Goal: Task Accomplishment & Management: Manage account settings

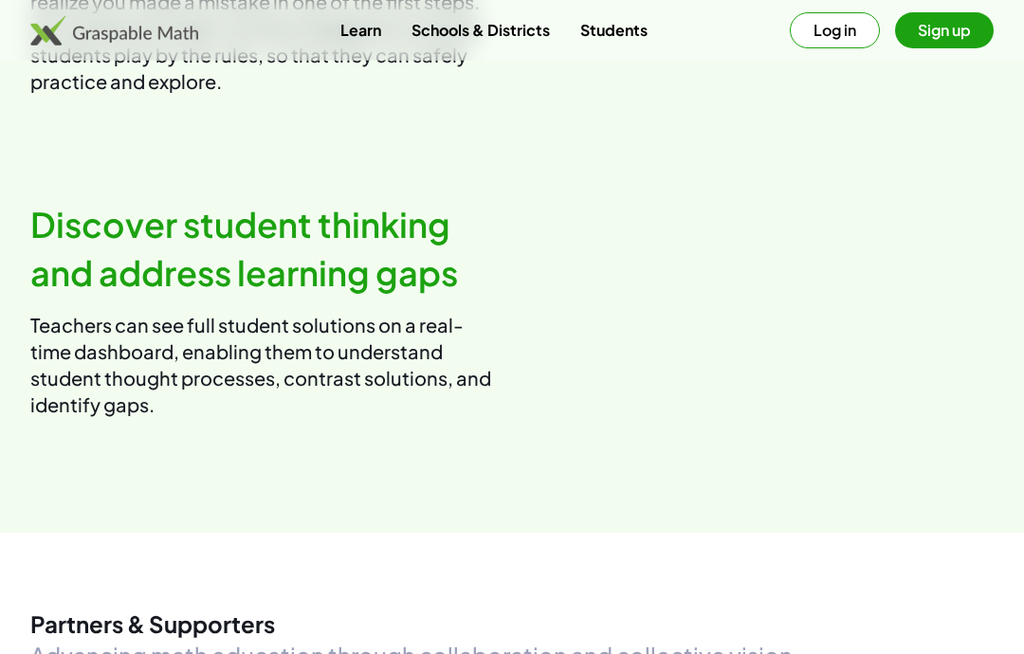
scroll to position [1966, 0]
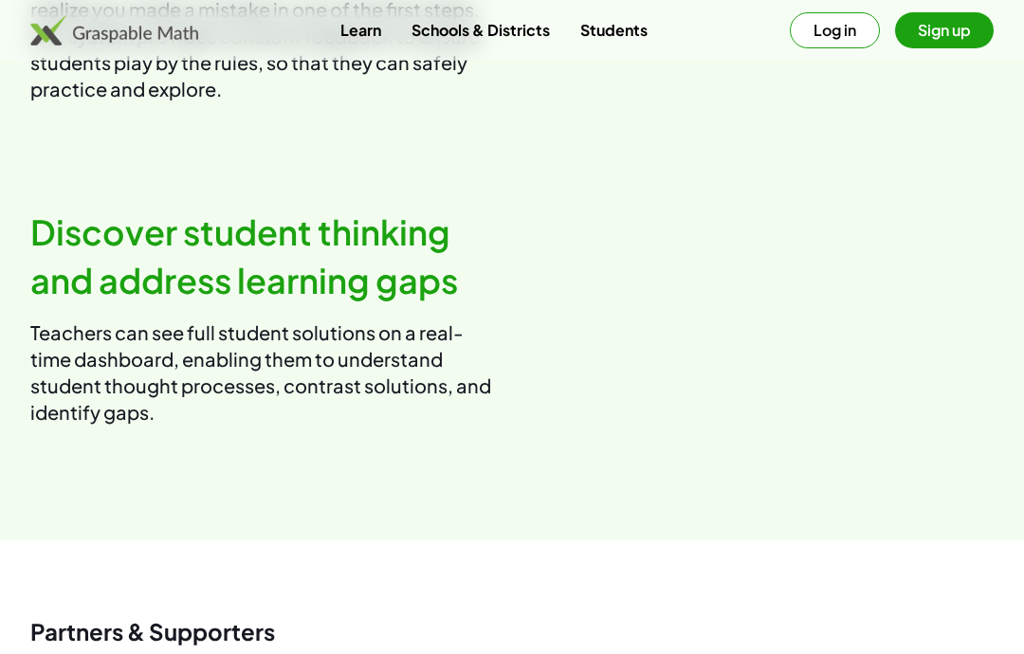
click at [614, 27] on link "Students" at bounding box center [614, 29] width 98 height 35
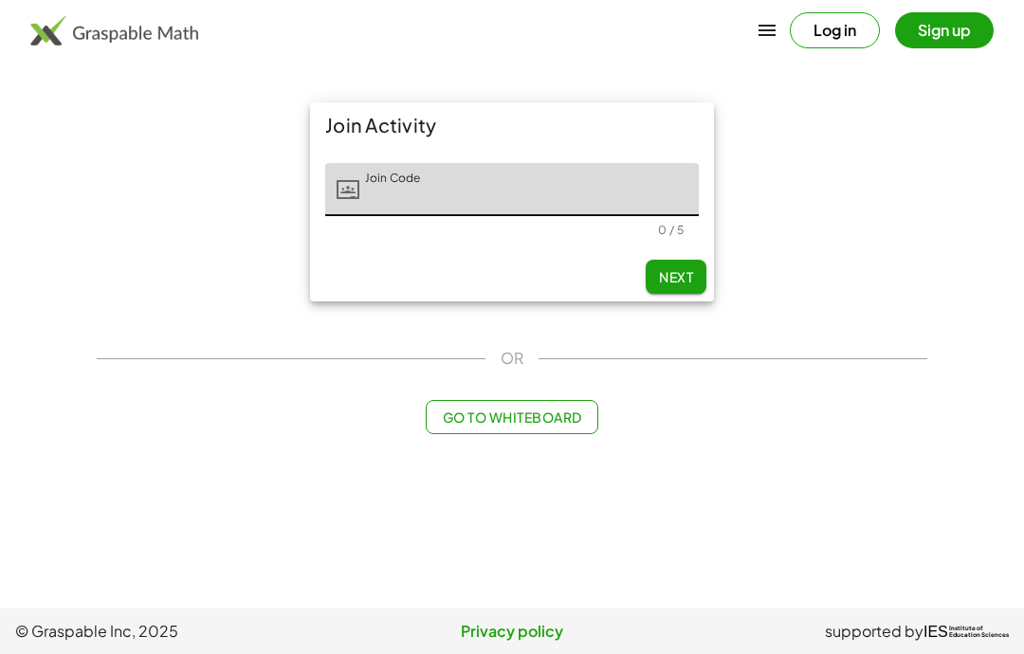
scroll to position [0, 188]
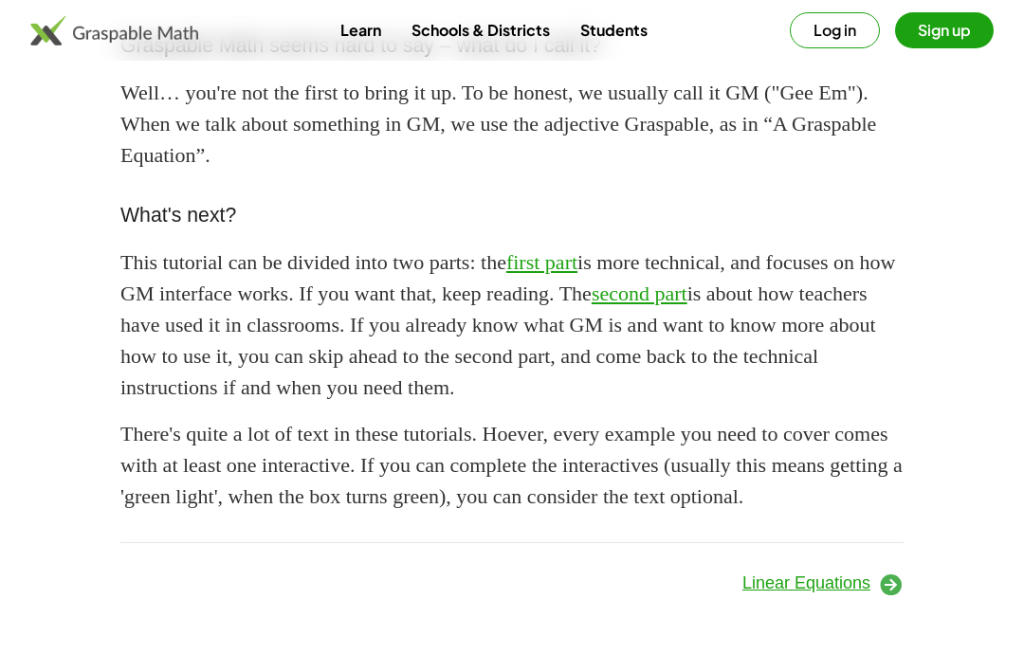
scroll to position [1776, 0]
click at [837, 590] on span "Linear Equations" at bounding box center [807, 583] width 128 height 19
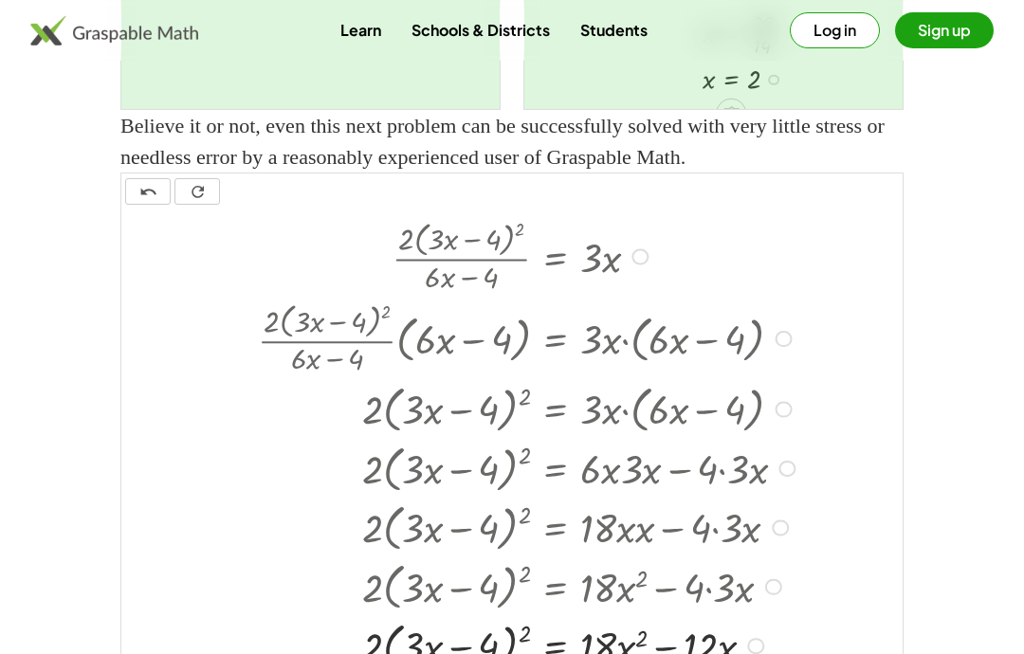
scroll to position [20, 0]
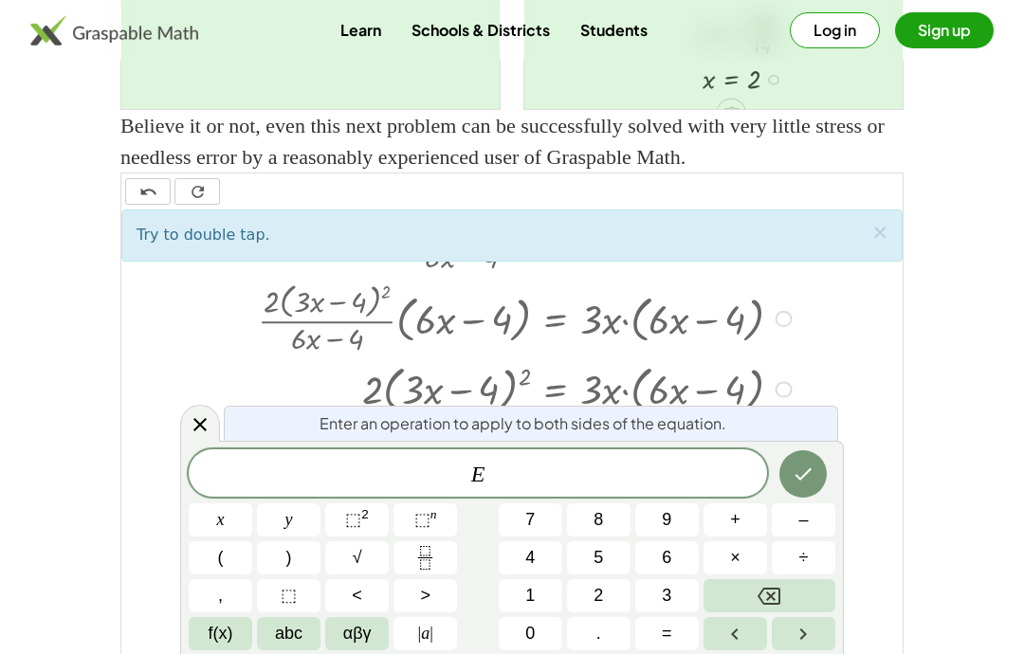
click at [203, 436] on icon at bounding box center [200, 424] width 23 height 23
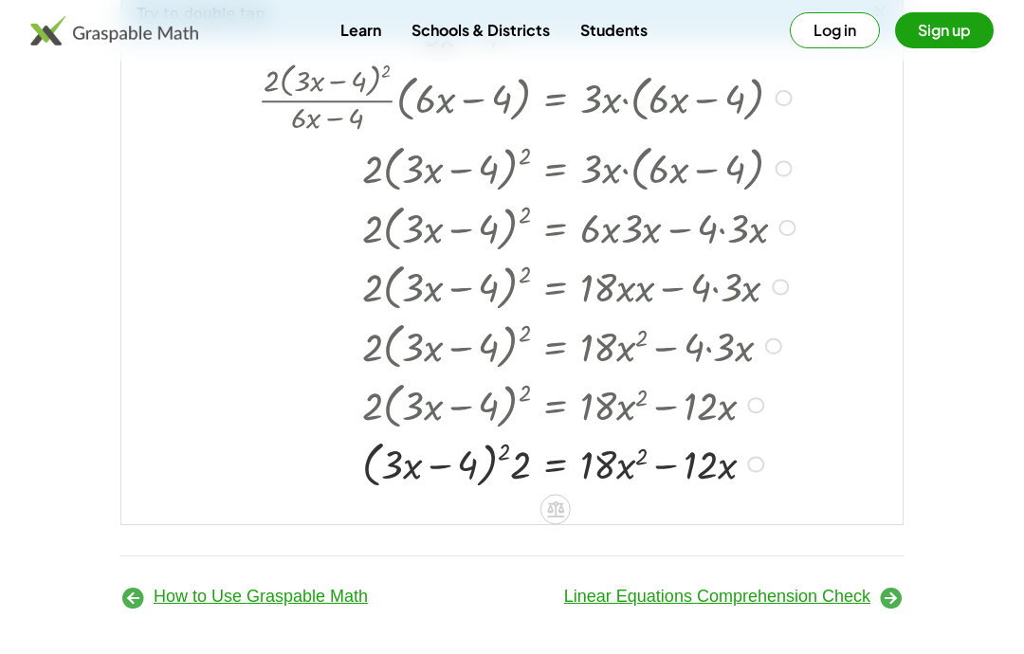
scroll to position [3325, 0]
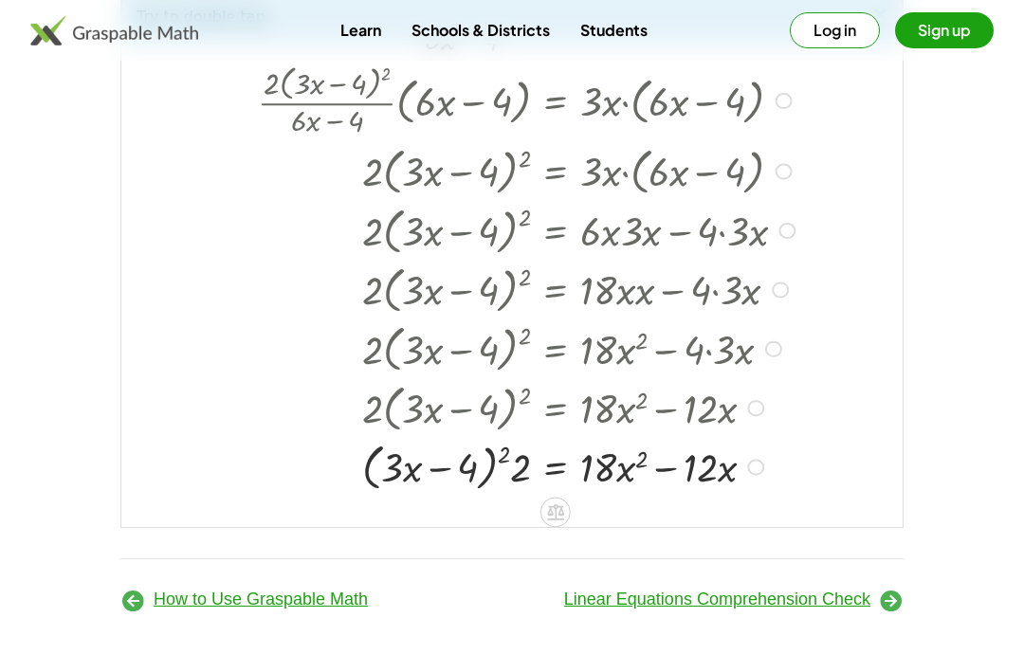
click at [830, 609] on span "Linear Equations Comprehension Check" at bounding box center [717, 599] width 306 height 19
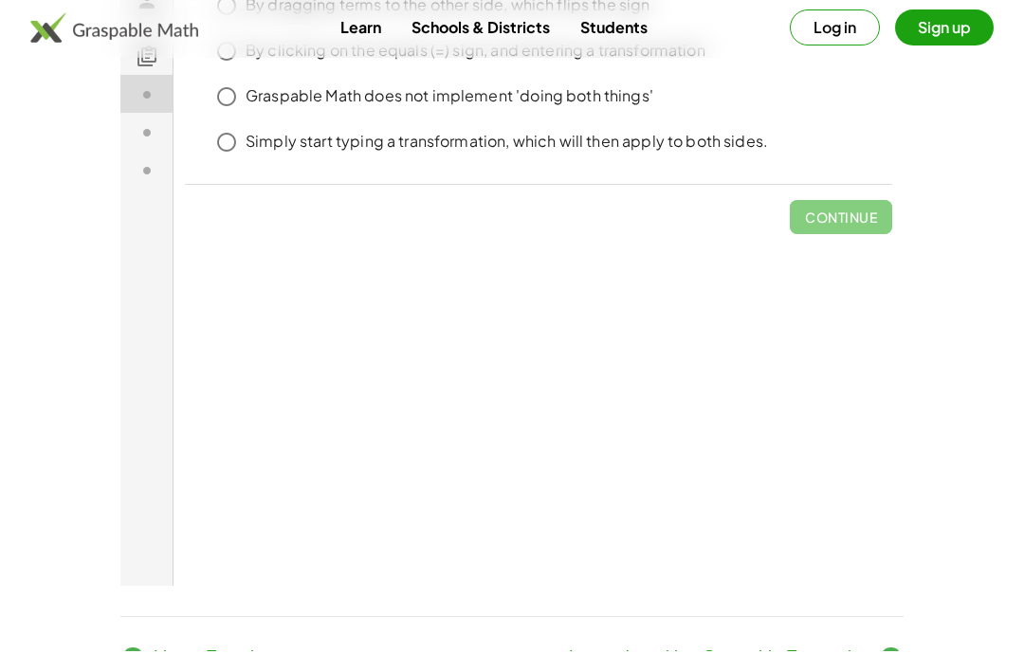
scroll to position [312, 0]
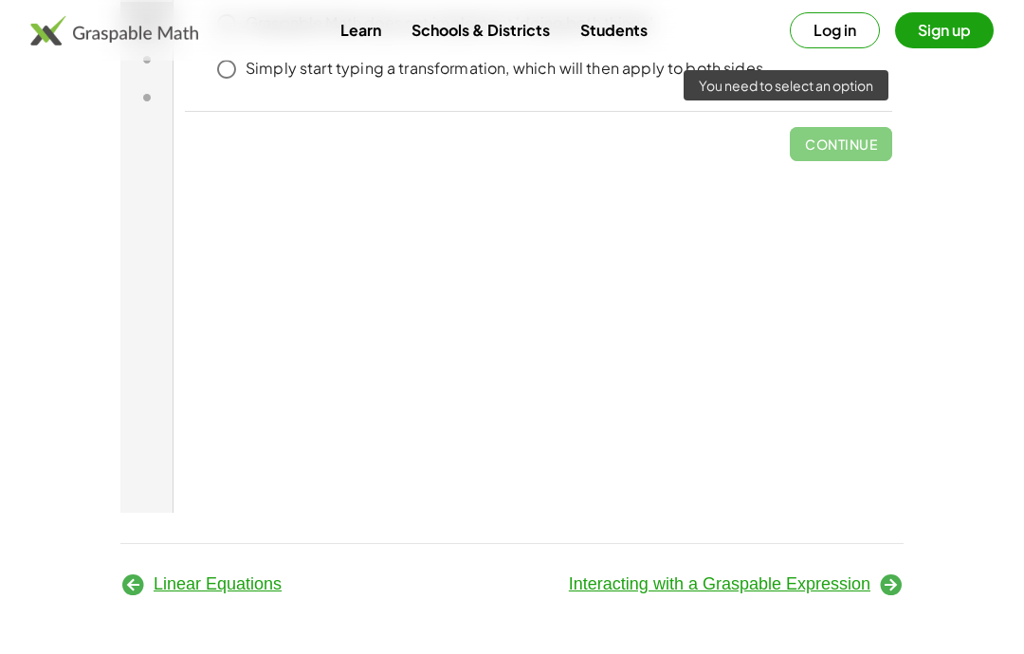
click at [841, 143] on span "Continue" at bounding box center [841, 136] width 102 height 49
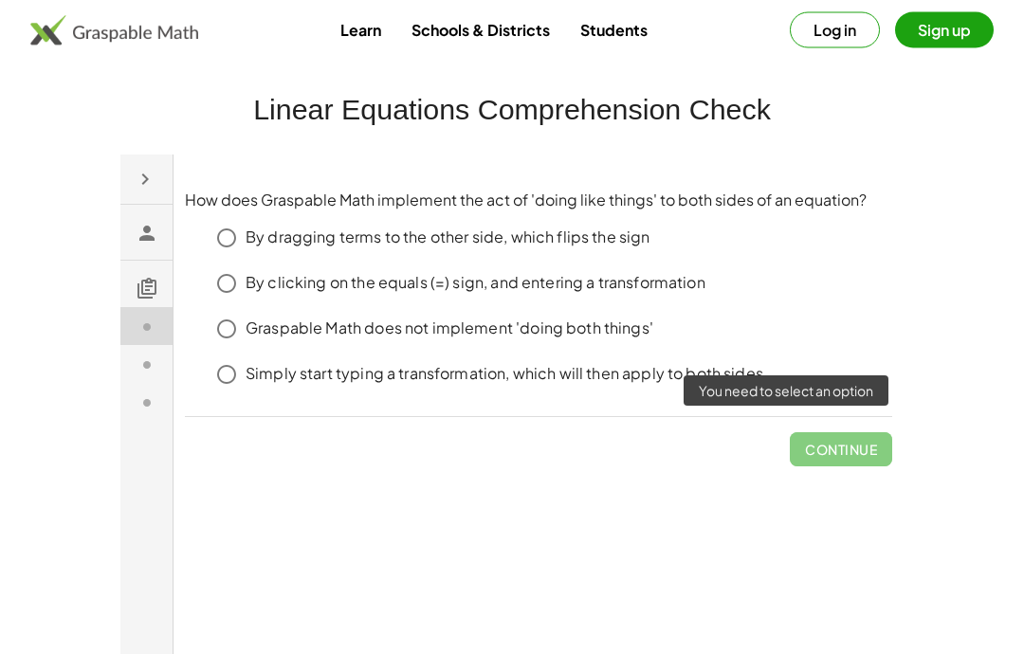
scroll to position [0, 0]
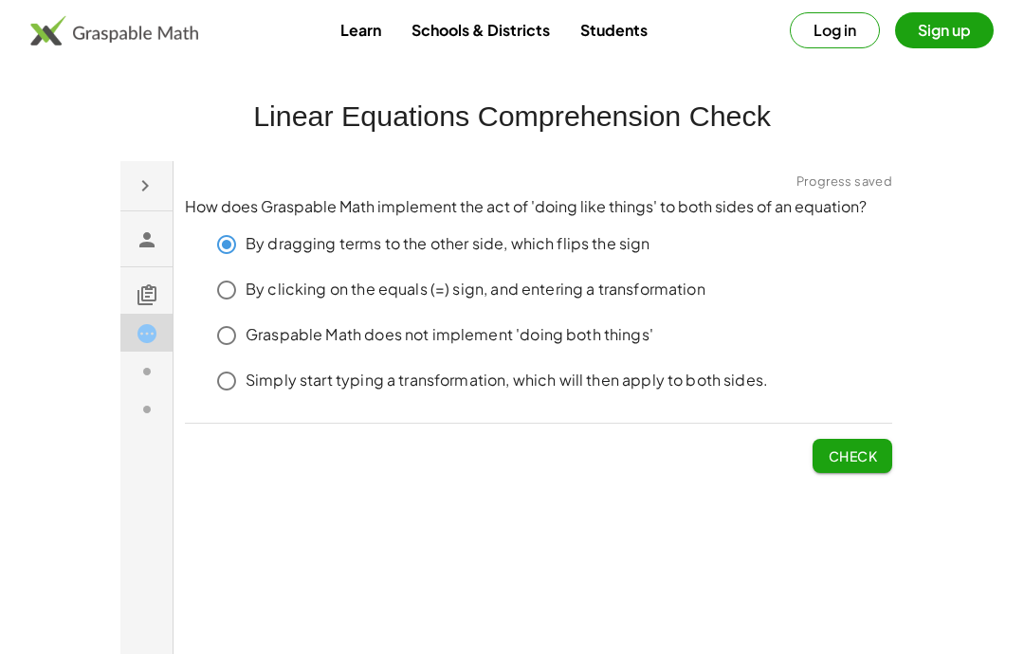
click at [861, 463] on span "Check" at bounding box center [852, 455] width 49 height 17
click at [868, 463] on span "Check" at bounding box center [852, 455] width 49 height 17
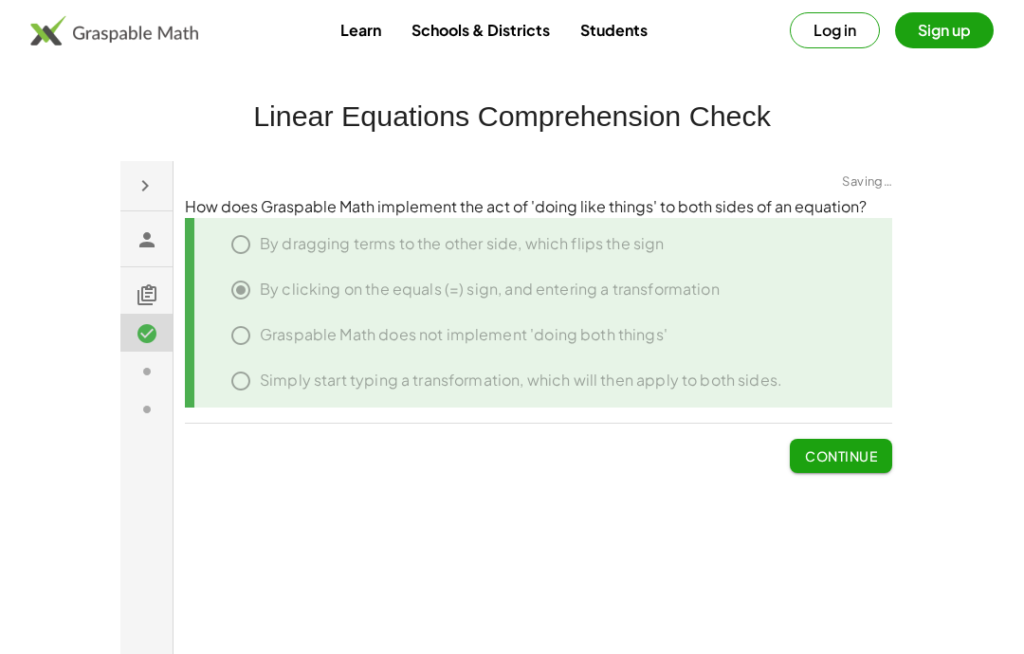
click at [850, 468] on button "Continue" at bounding box center [841, 455] width 102 height 34
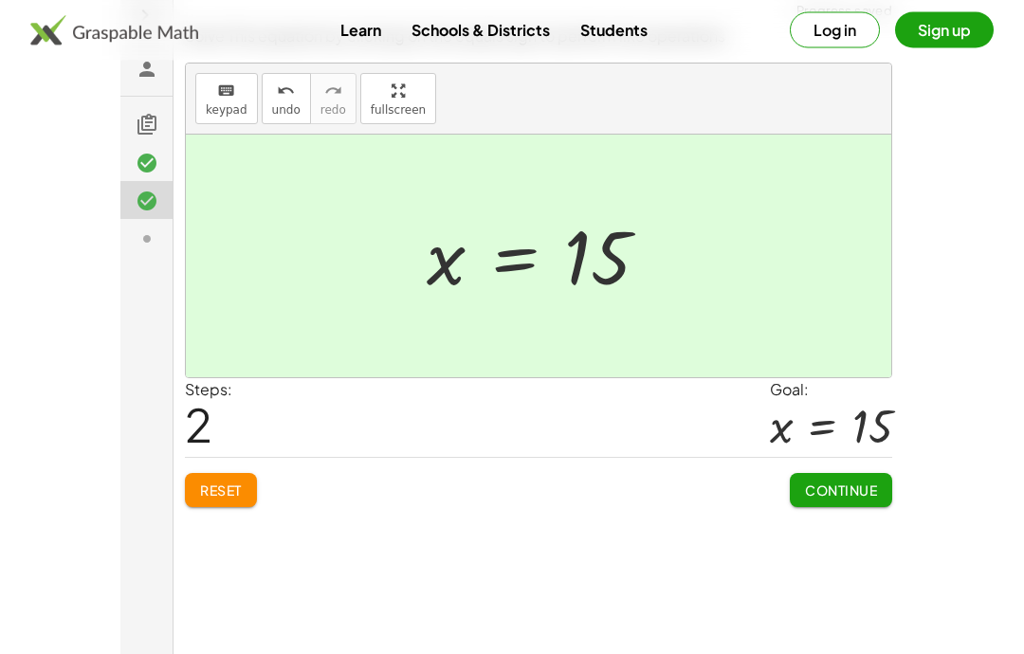
scroll to position [171, 0]
click at [854, 497] on span "Continue" at bounding box center [841, 490] width 72 height 17
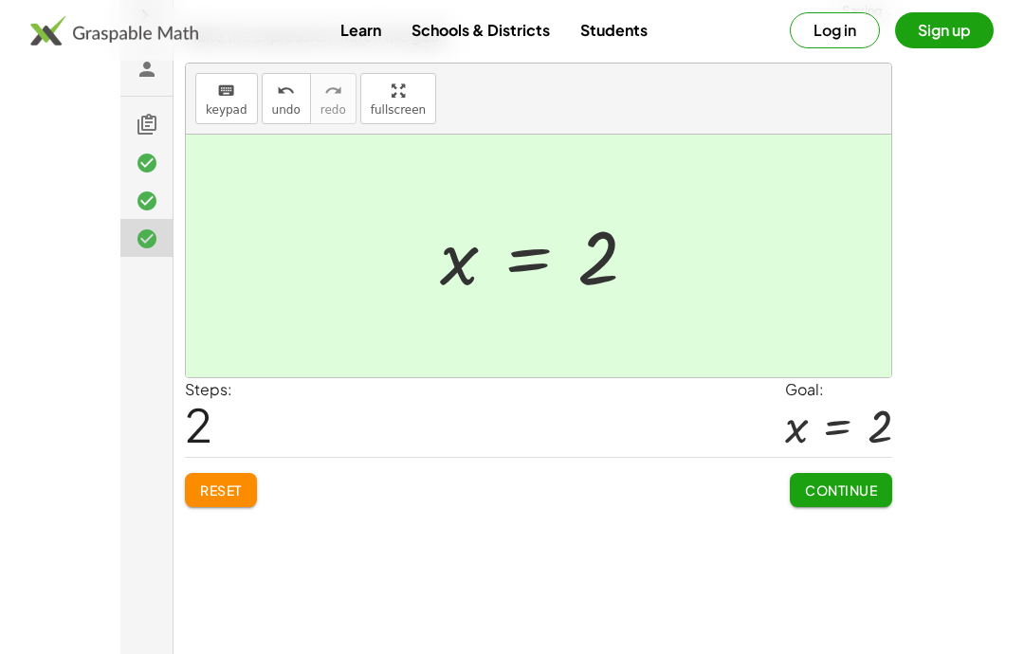
click at [866, 496] on span "Continue" at bounding box center [841, 490] width 72 height 17
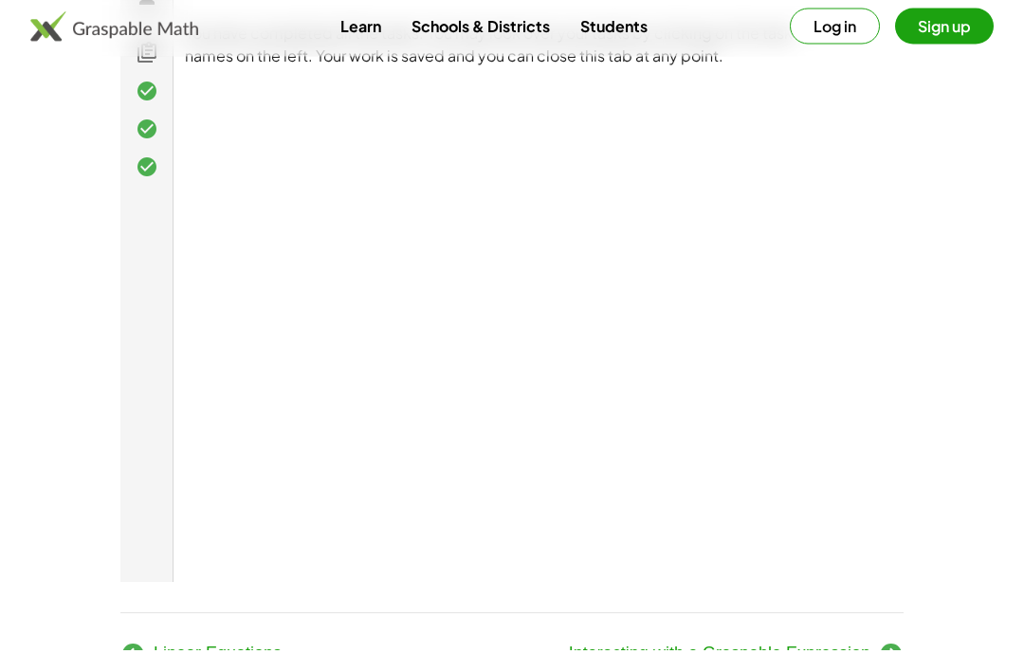
scroll to position [236, 0]
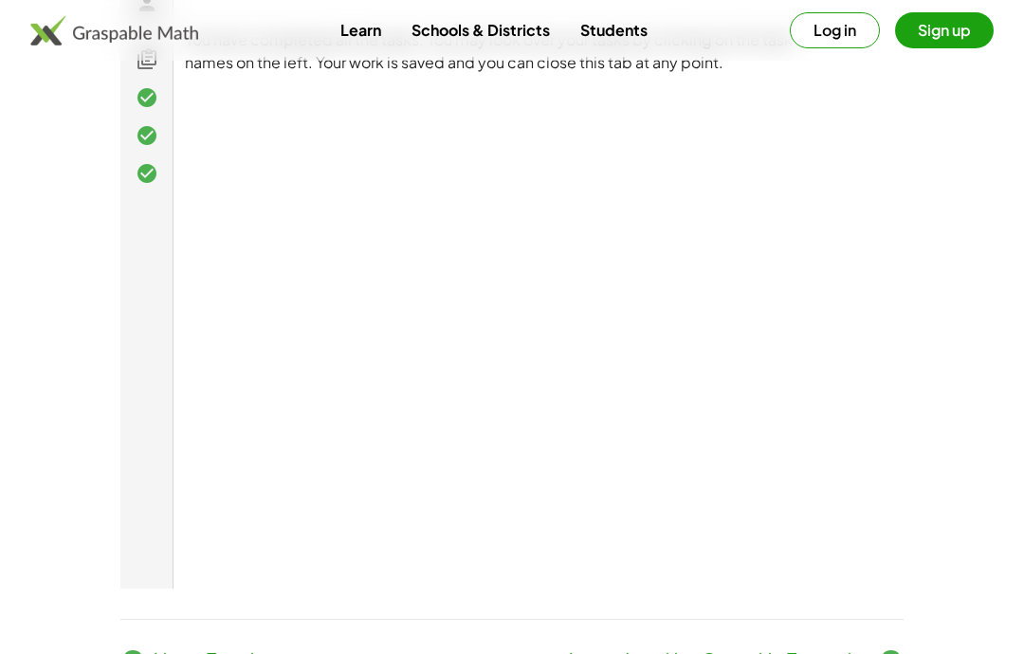
click at [783, 160] on span "Interacting with a Graspable Expression" at bounding box center [391, 80] width 783 height 160
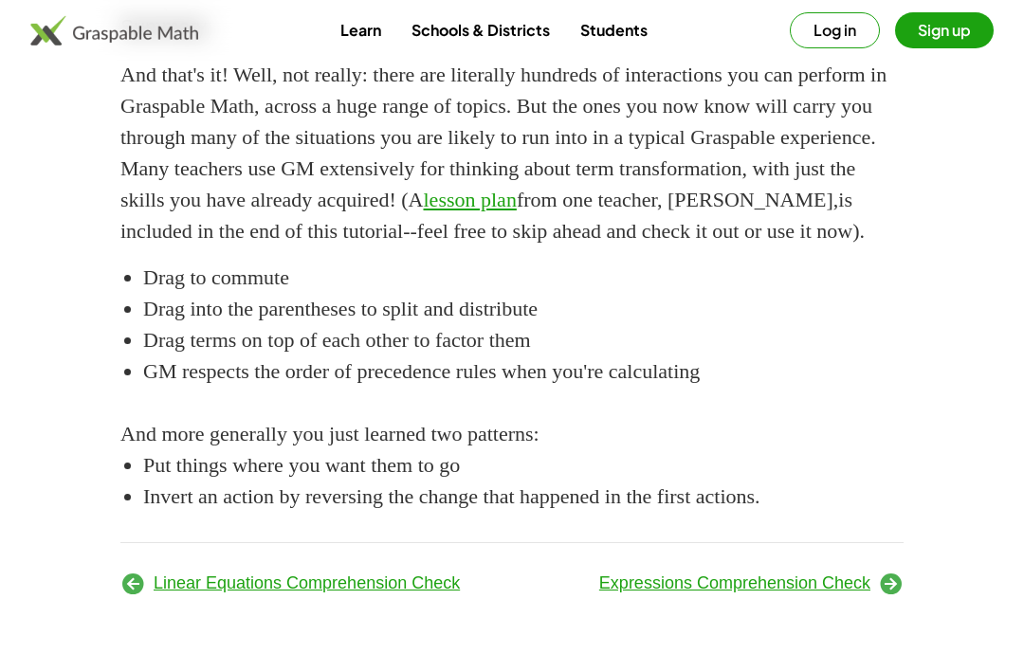
scroll to position [3067, 0]
click at [832, 593] on span "Expressions Comprehension Check" at bounding box center [734, 583] width 271 height 19
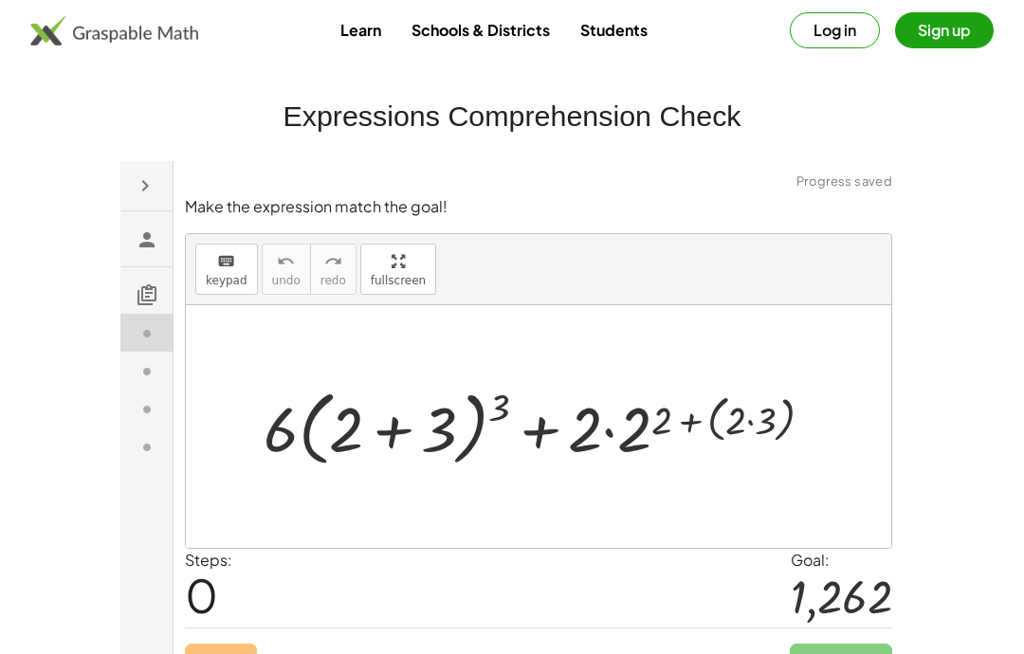
click at [63, 28] on img at bounding box center [114, 30] width 168 height 30
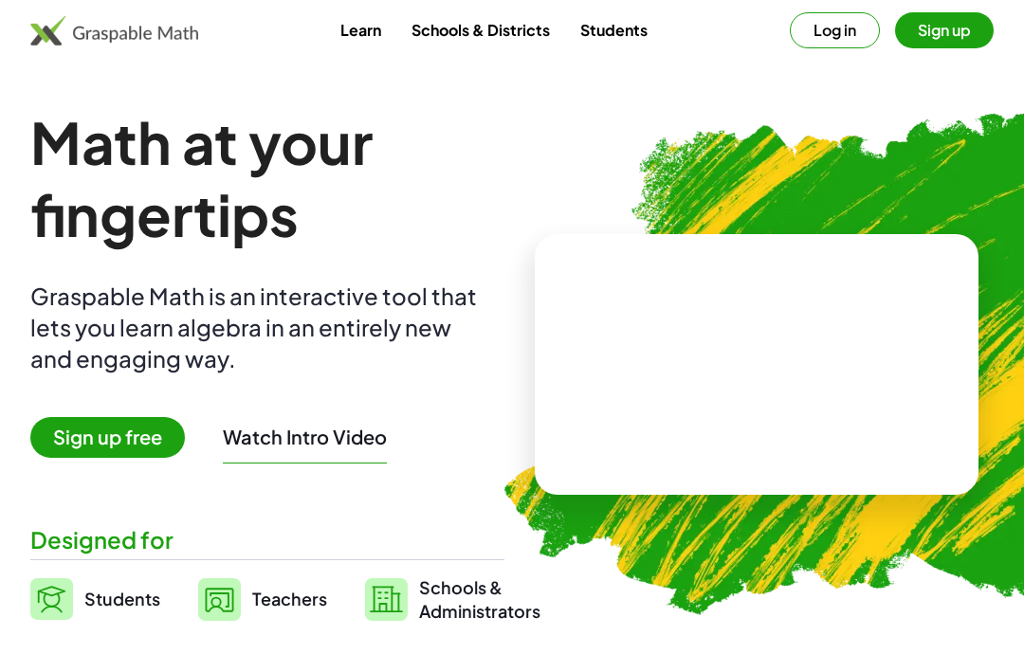
click at [291, 449] on button "Watch Intro Video" at bounding box center [305, 437] width 164 height 25
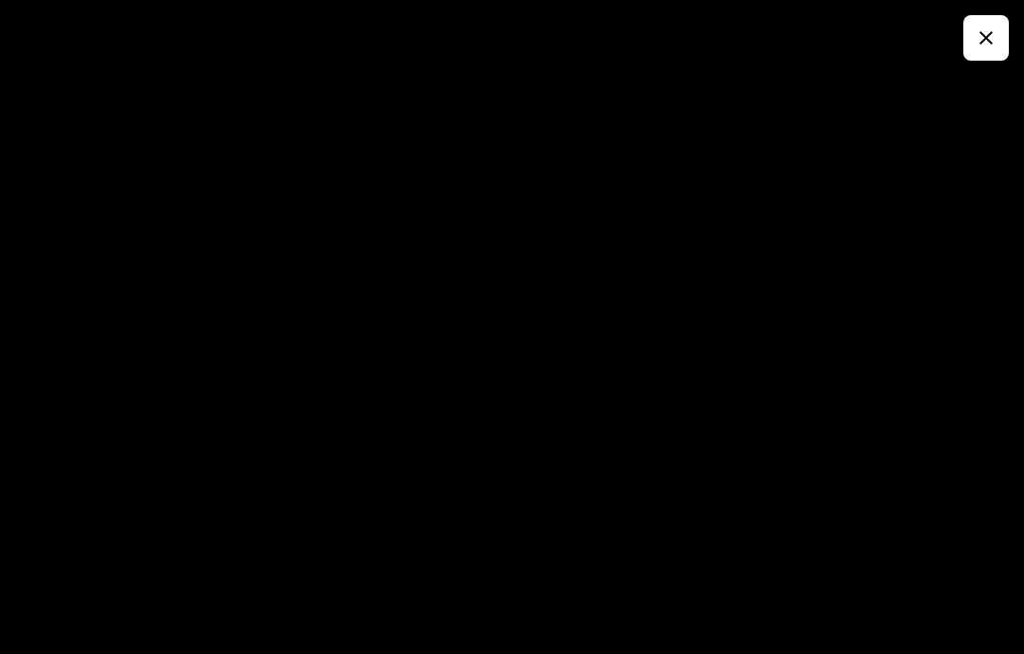
click at [984, 45] on icon "button" at bounding box center [986, 38] width 23 height 23
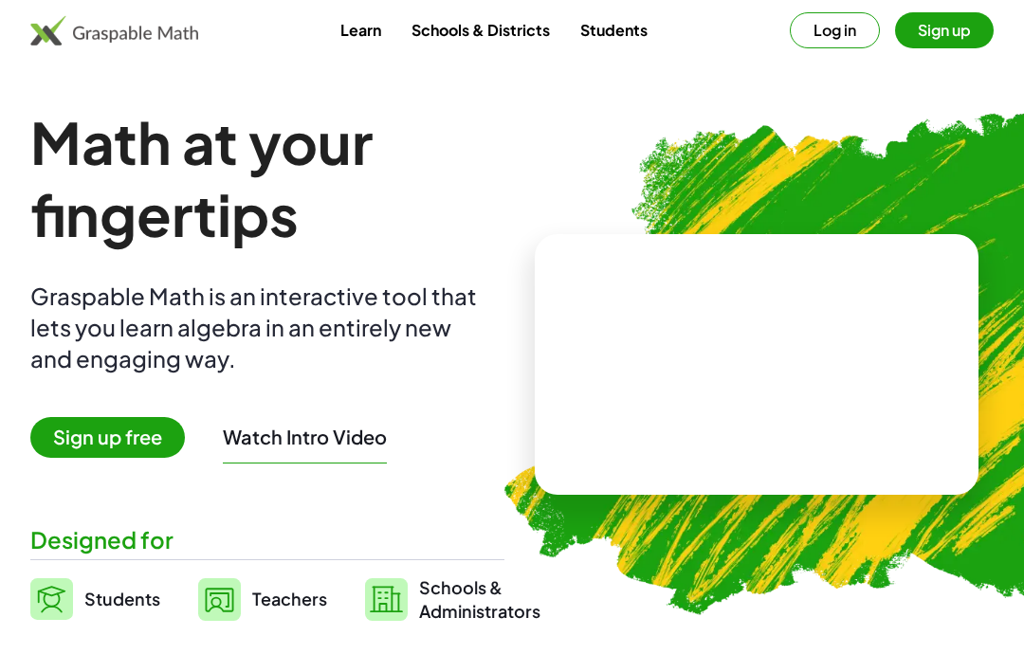
click at [362, 38] on link "Learn" at bounding box center [360, 29] width 71 height 35
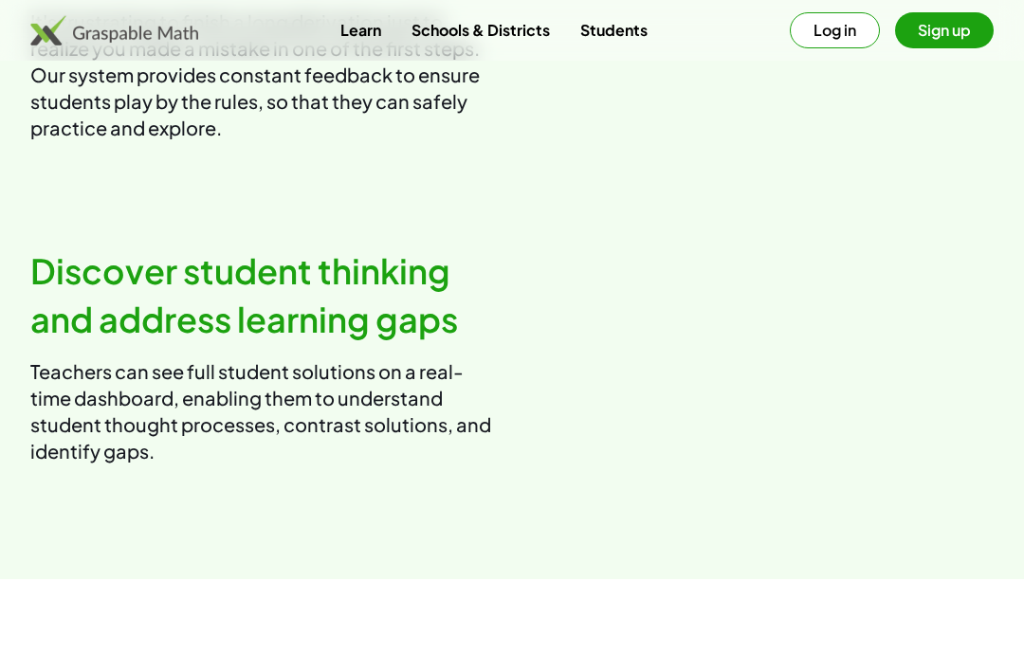
scroll to position [1926, 0]
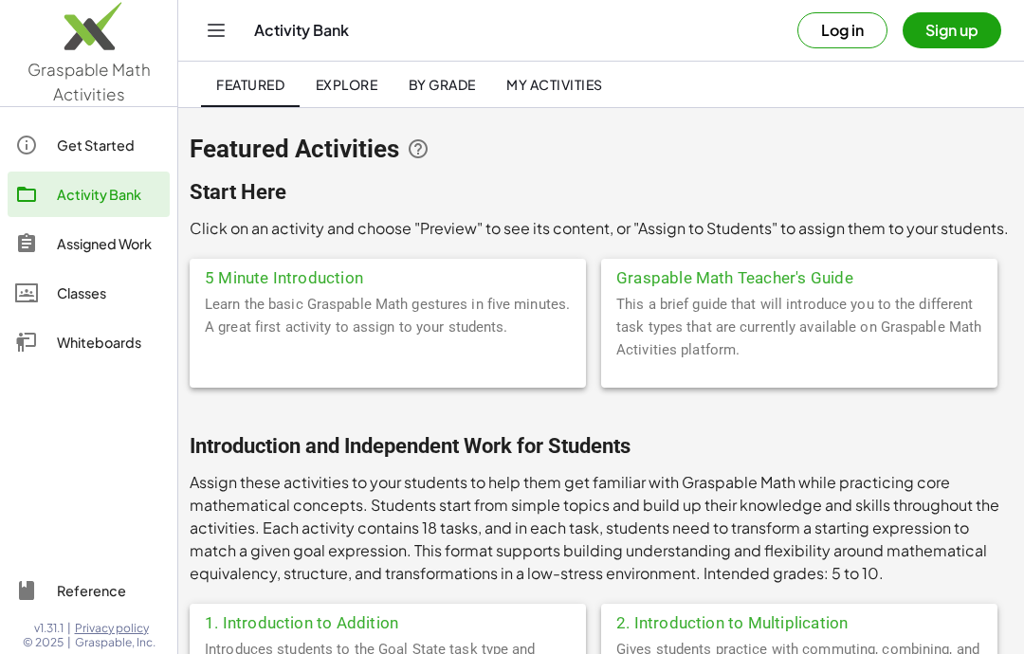
click at [335, 284] on div "5 Minute Introduction" at bounding box center [388, 276] width 396 height 34
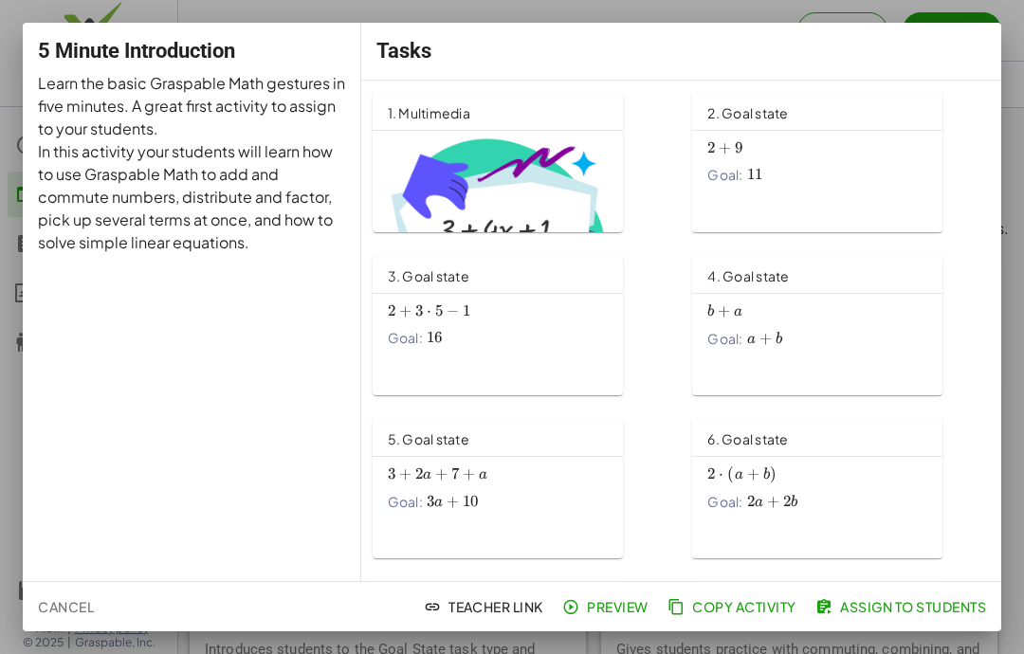
click at [510, 180] on img at bounding box center [498, 223] width 220 height 177
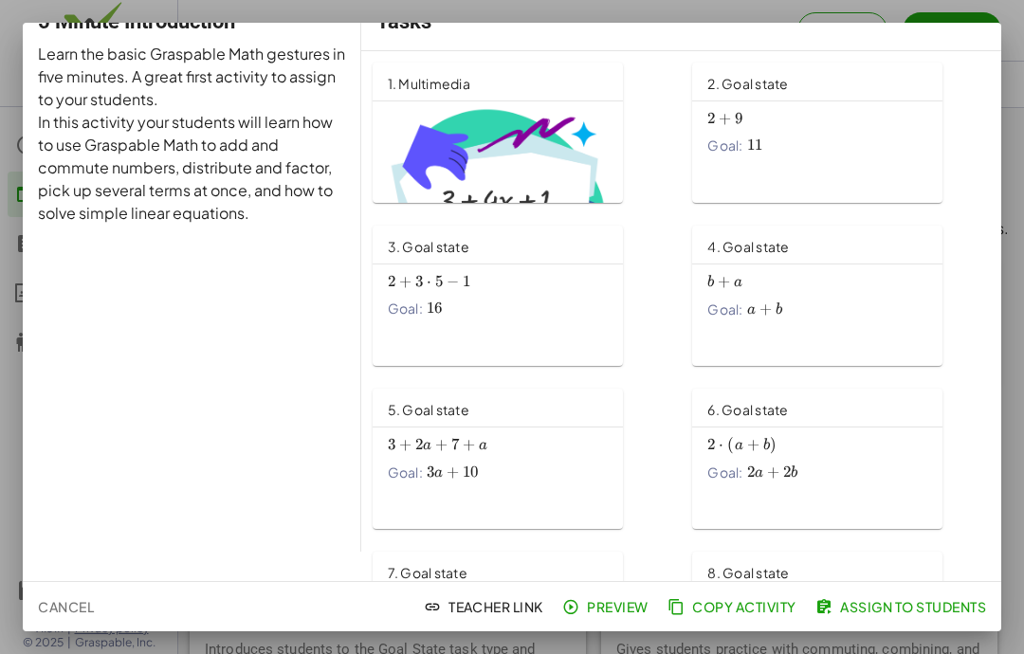
scroll to position [44, 0]
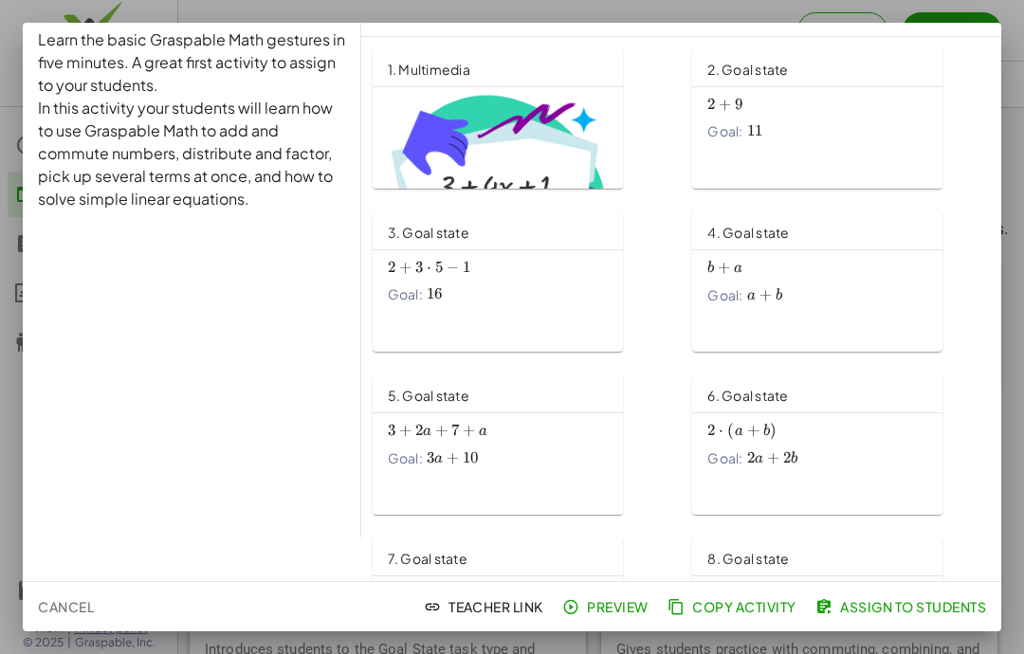
click at [605, 612] on span "Preview" at bounding box center [607, 606] width 83 height 17
click at [46, 599] on span "Cancel" at bounding box center [66, 606] width 56 height 17
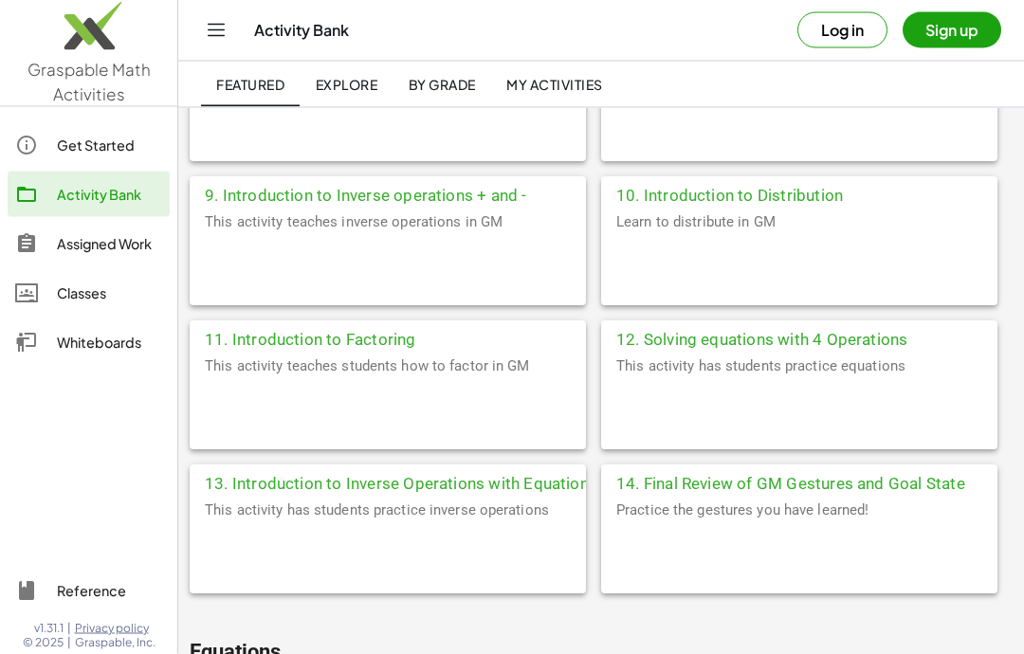
scroll to position [1005, 0]
click at [829, 350] on div "12. Solving equations with 4 Operations" at bounding box center [799, 337] width 396 height 34
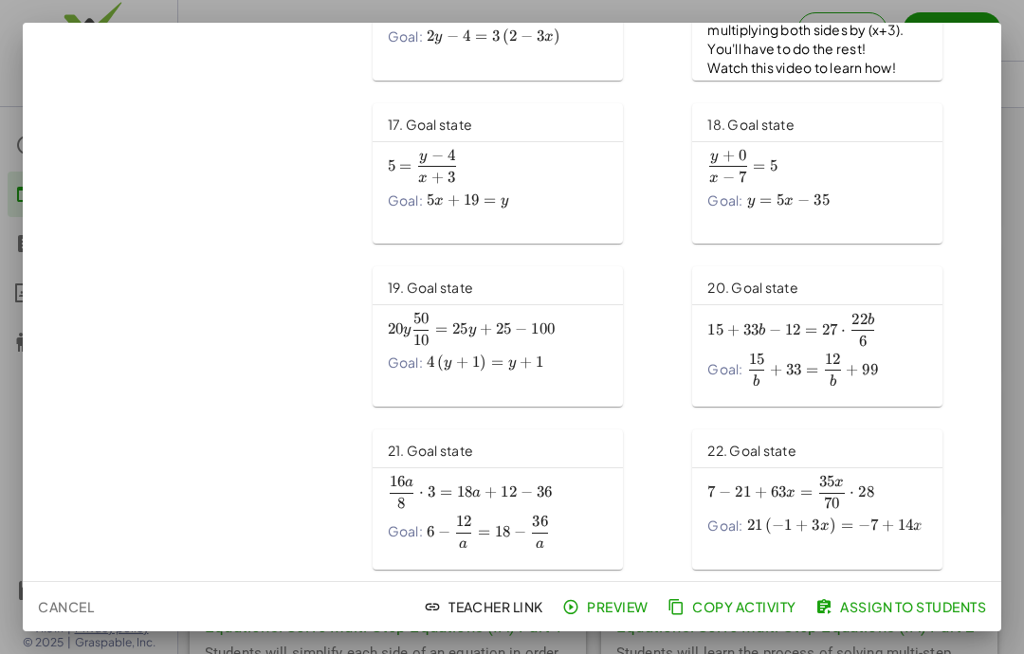
scroll to position [1293, 0]
click at [843, 614] on span "Assign to Students" at bounding box center [902, 606] width 167 height 17
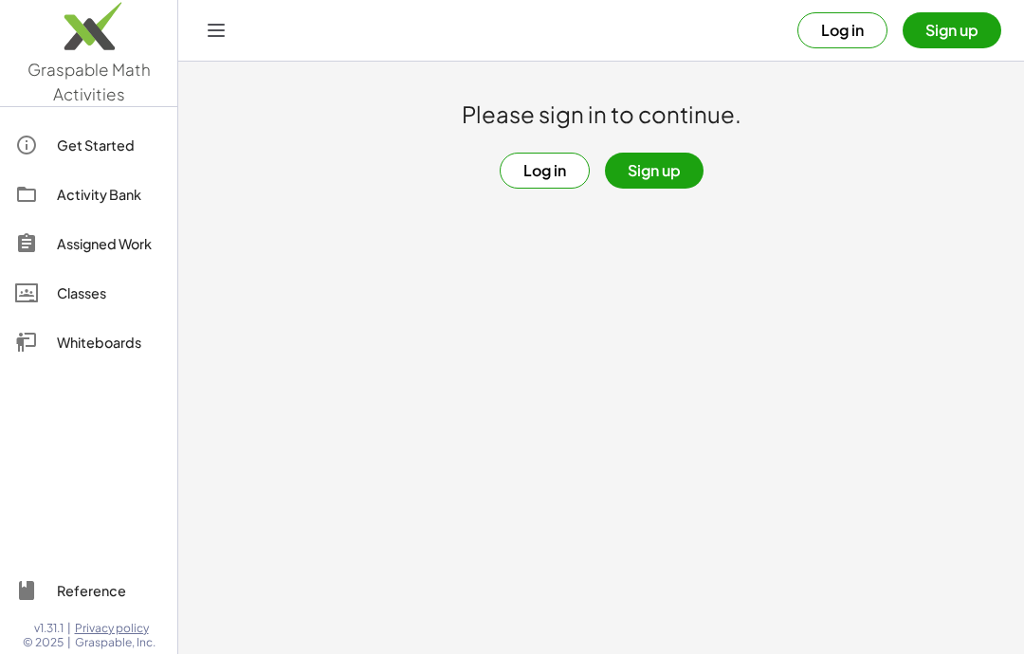
click at [656, 170] on button "Sign up" at bounding box center [654, 171] width 99 height 36
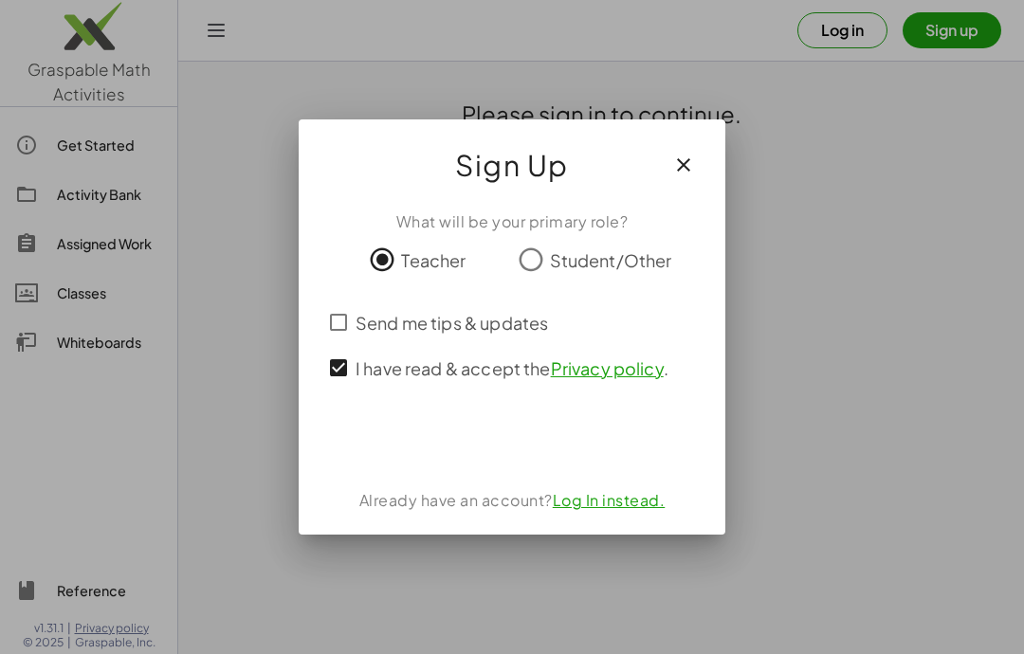
click at [526, 437] on div "Sign in with Google. Opens in new tab" at bounding box center [512, 440] width 174 height 42
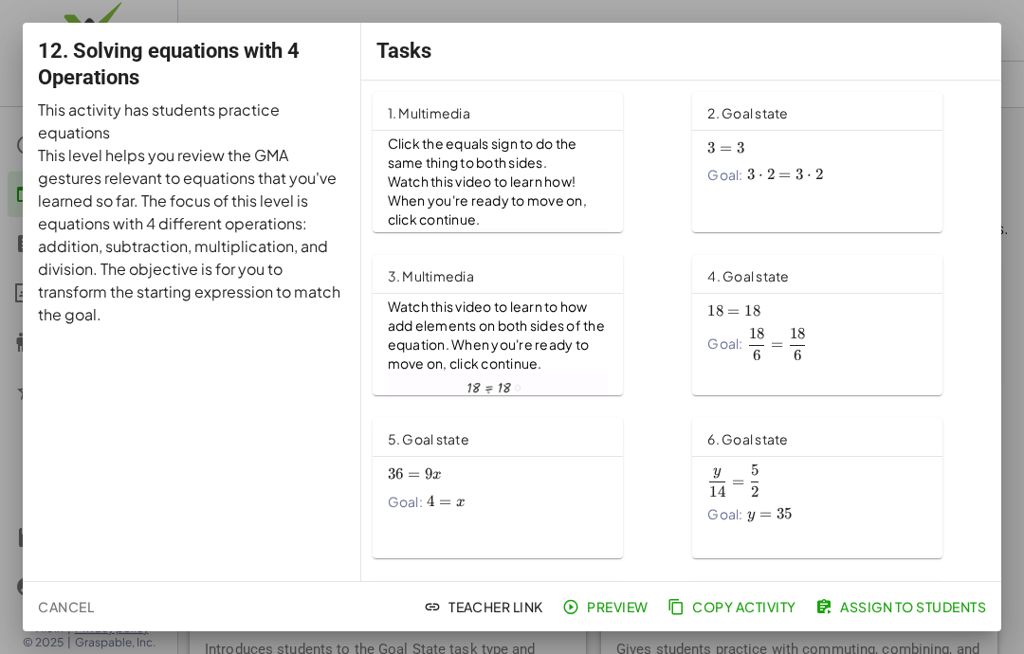
click at [882, 608] on span "Assign to Students" at bounding box center [902, 606] width 167 height 17
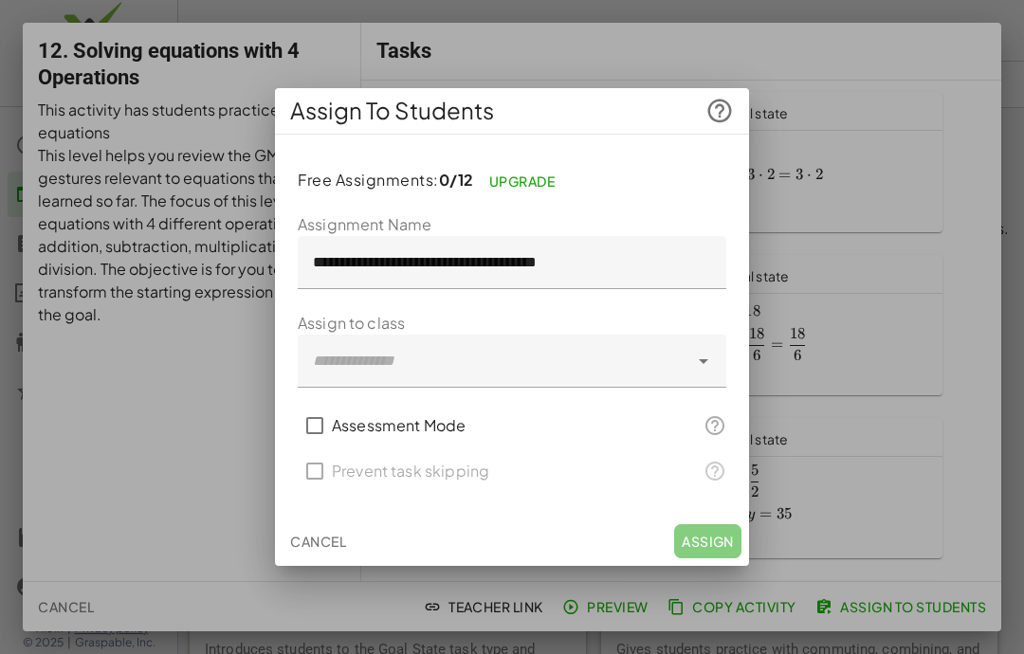
click at [688, 358] on div at bounding box center [493, 361] width 391 height 53
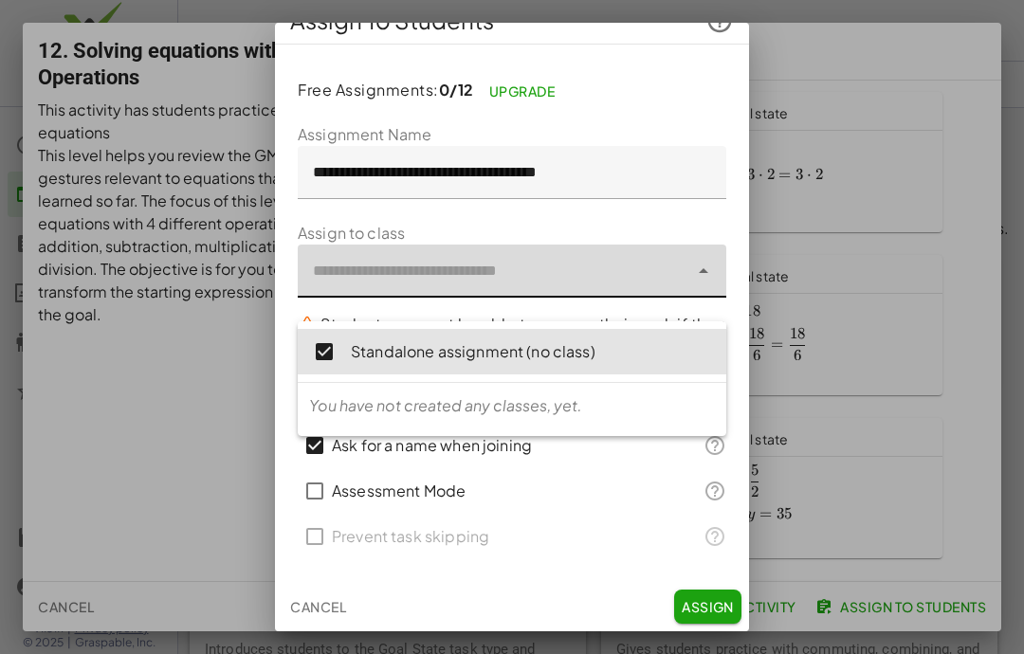
scroll to position [24, 0]
click at [706, 596] on button "Assign" at bounding box center [707, 608] width 67 height 34
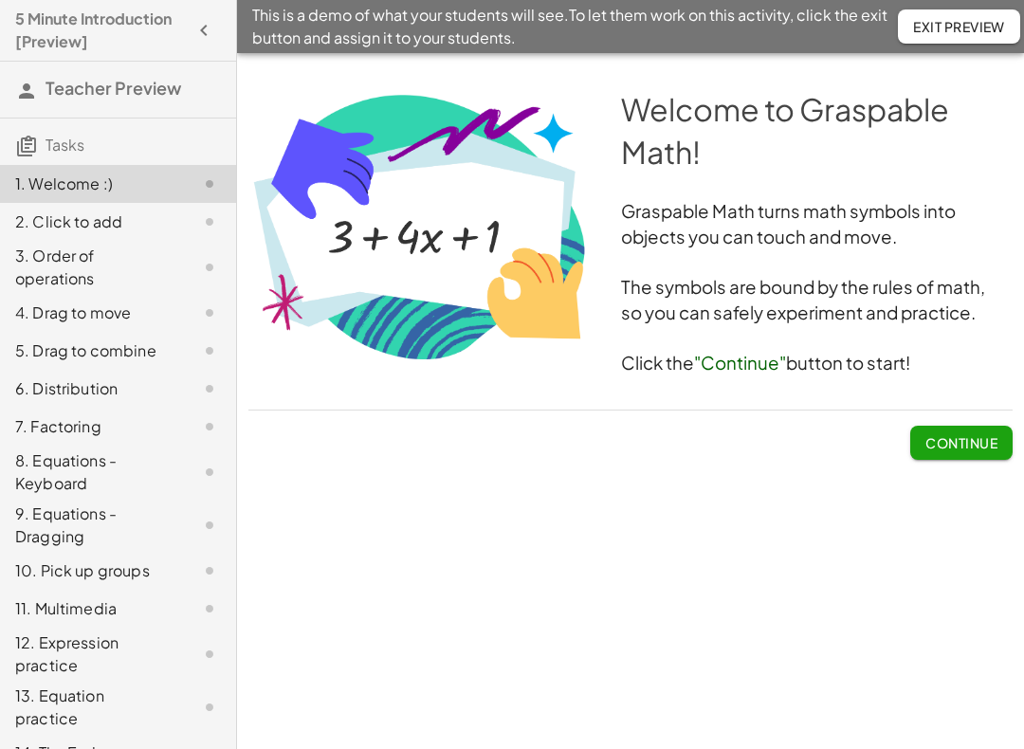
click at [950, 449] on span "Continue" at bounding box center [962, 442] width 72 height 17
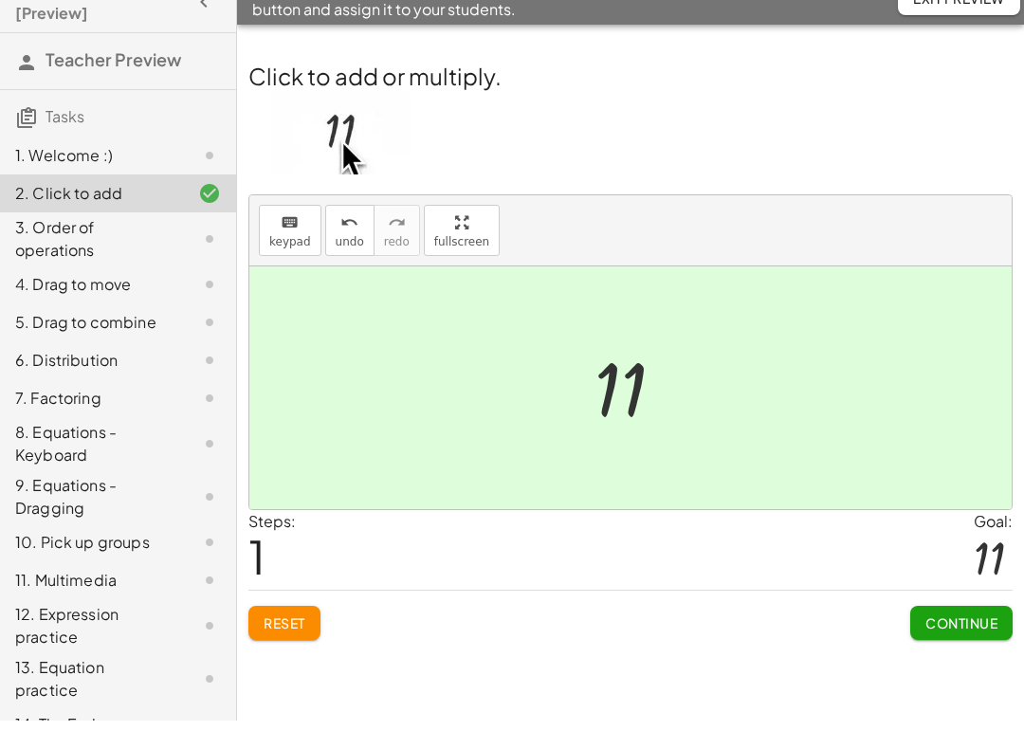
click at [966, 643] on span "Continue" at bounding box center [962, 651] width 72 height 17
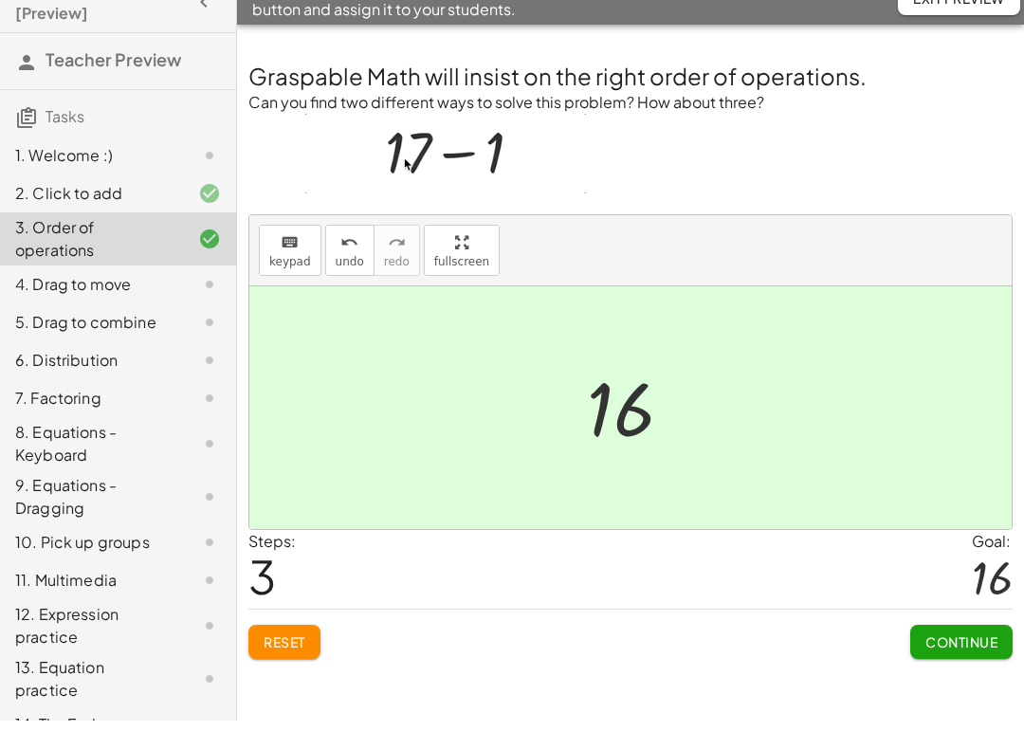
click at [964, 662] on span "Continue" at bounding box center [962, 670] width 72 height 17
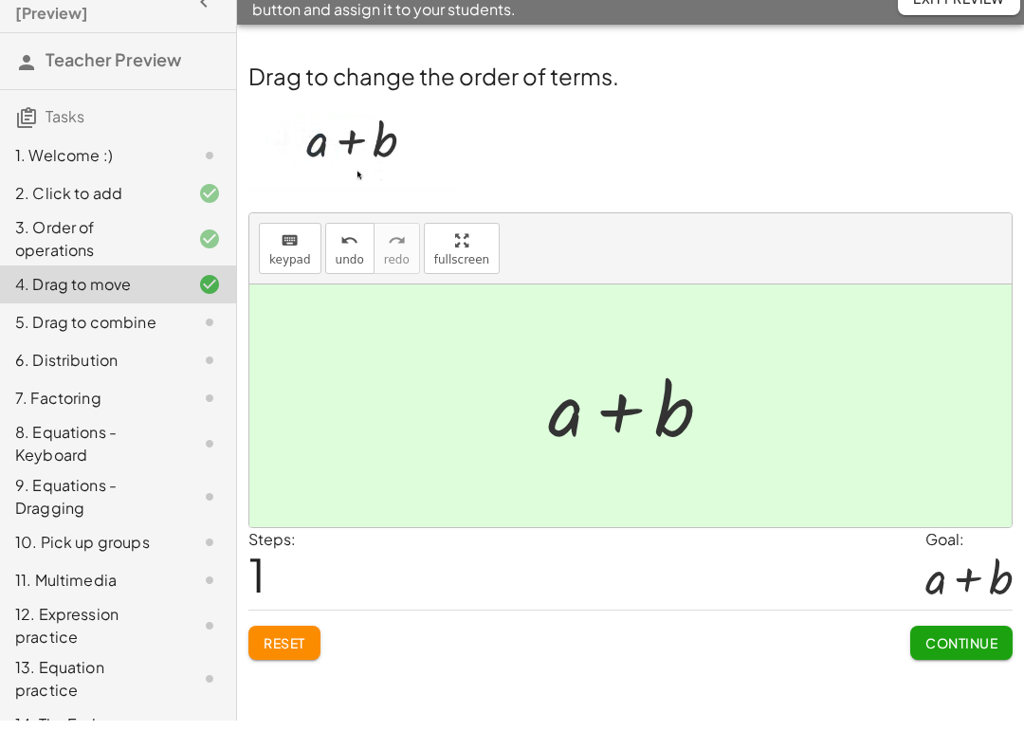
click at [956, 663] on span "Continue" at bounding box center [962, 671] width 72 height 17
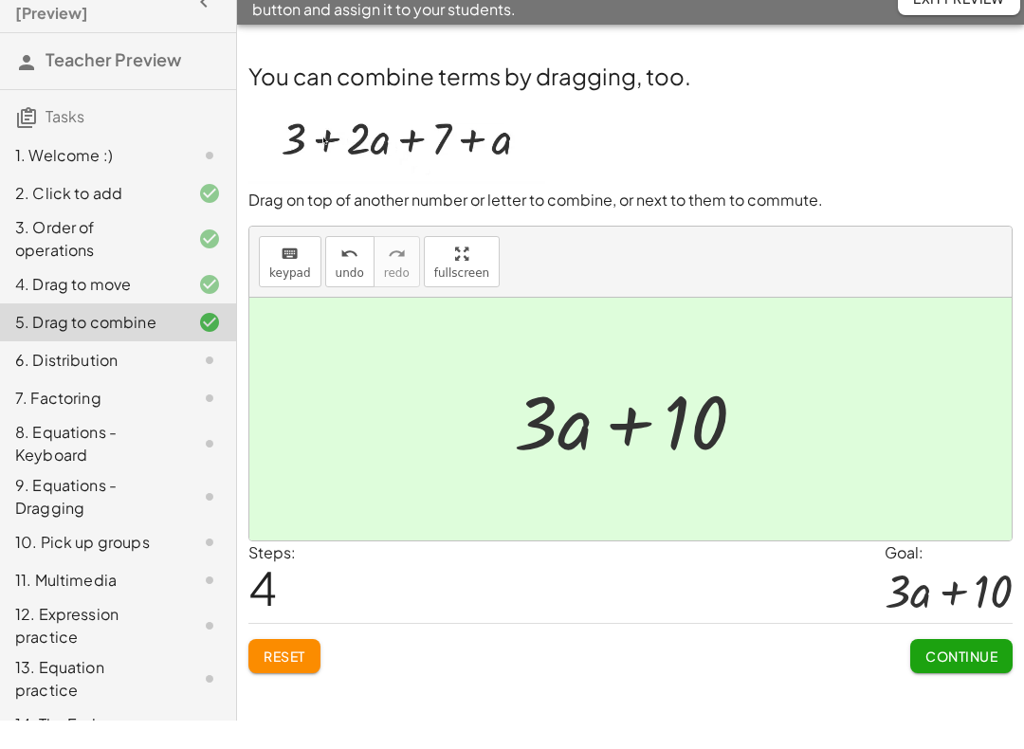
click at [955, 676] on span "Continue" at bounding box center [962, 684] width 72 height 17
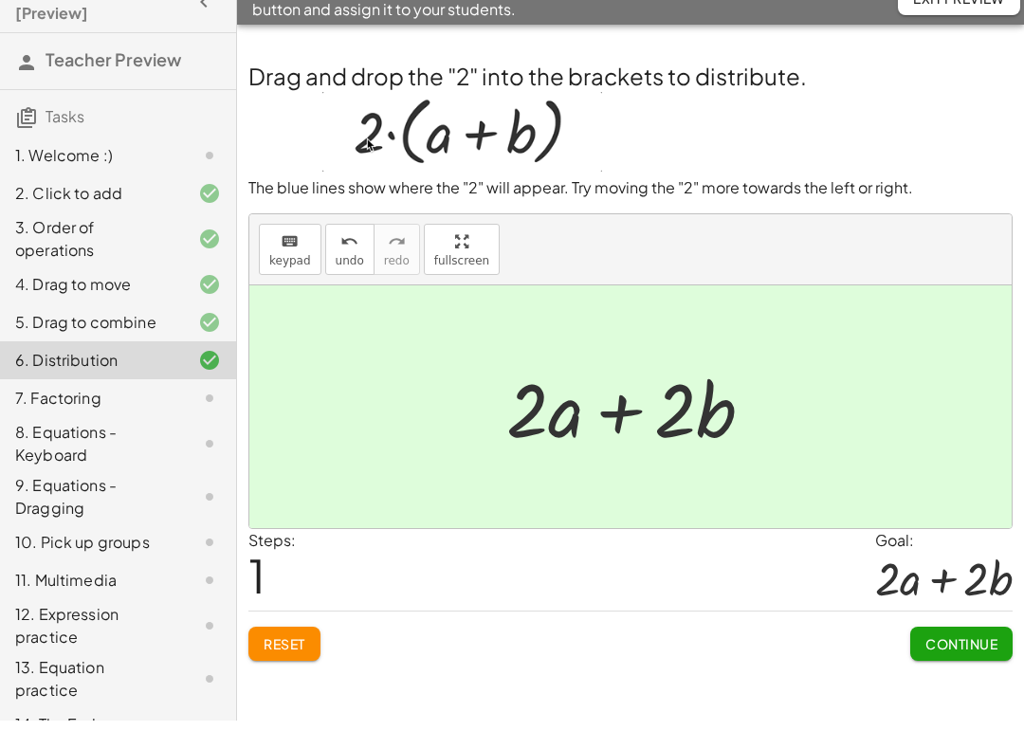
click at [952, 664] on span "Continue" at bounding box center [962, 672] width 72 height 17
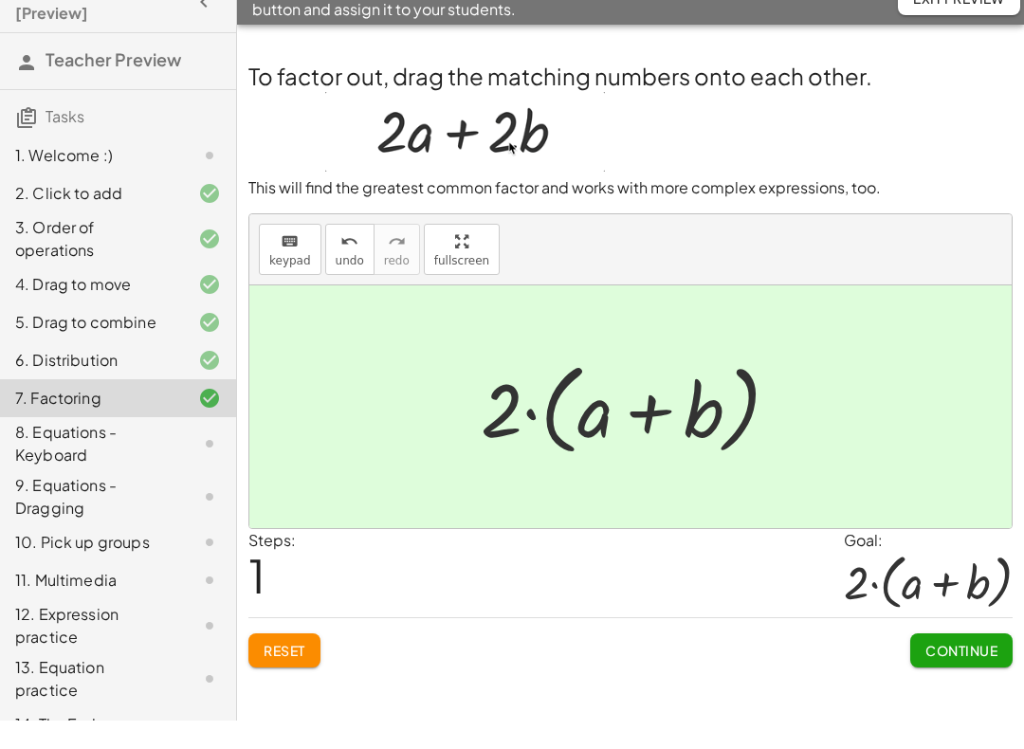
click at [965, 670] on span "Continue" at bounding box center [962, 678] width 72 height 17
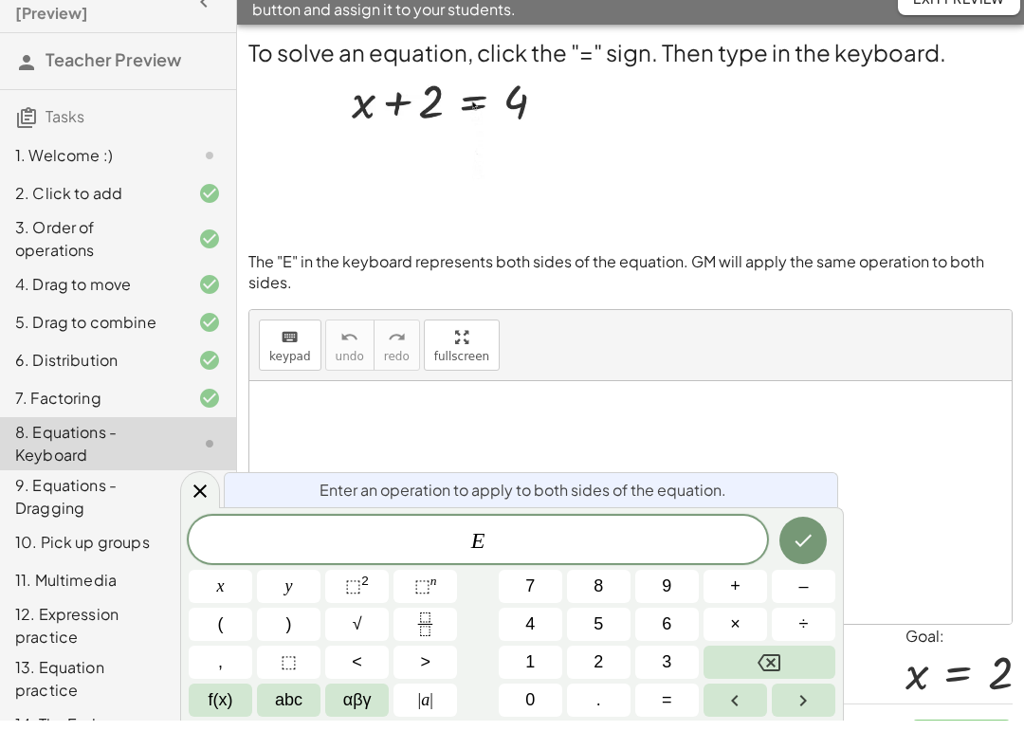
click at [805, 602] on span "–" at bounding box center [802, 615] width 9 height 26
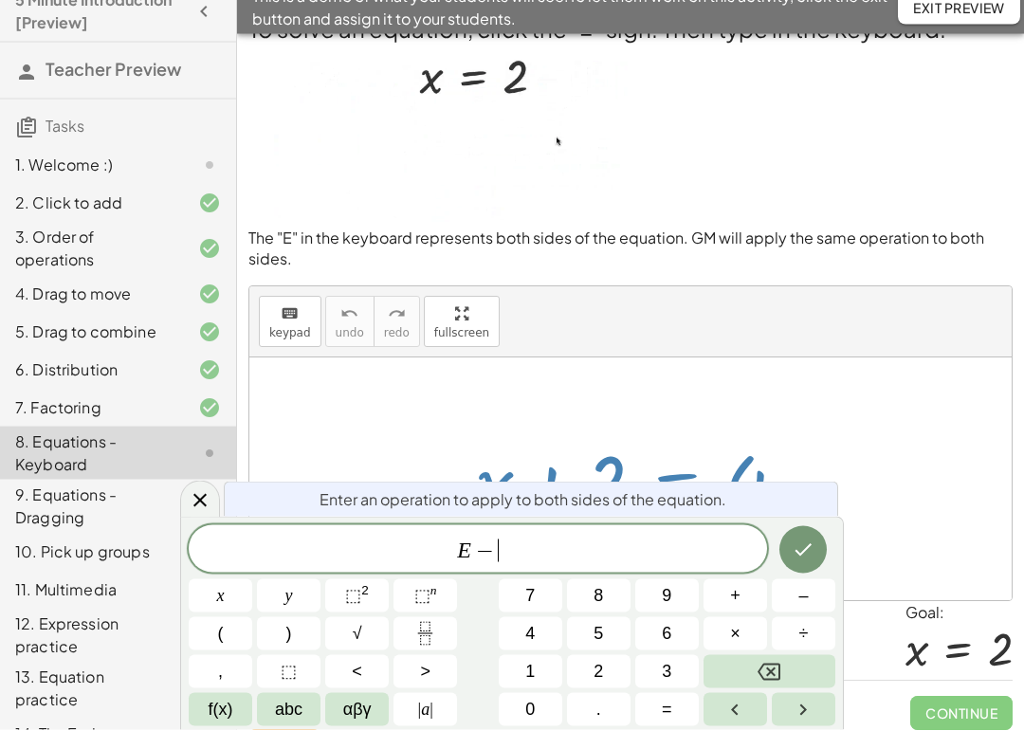
scroll to position [34, 0]
click at [614, 674] on button "2" at bounding box center [599, 690] width 64 height 33
click at [814, 558] on icon "Done" at bounding box center [803, 569] width 23 height 23
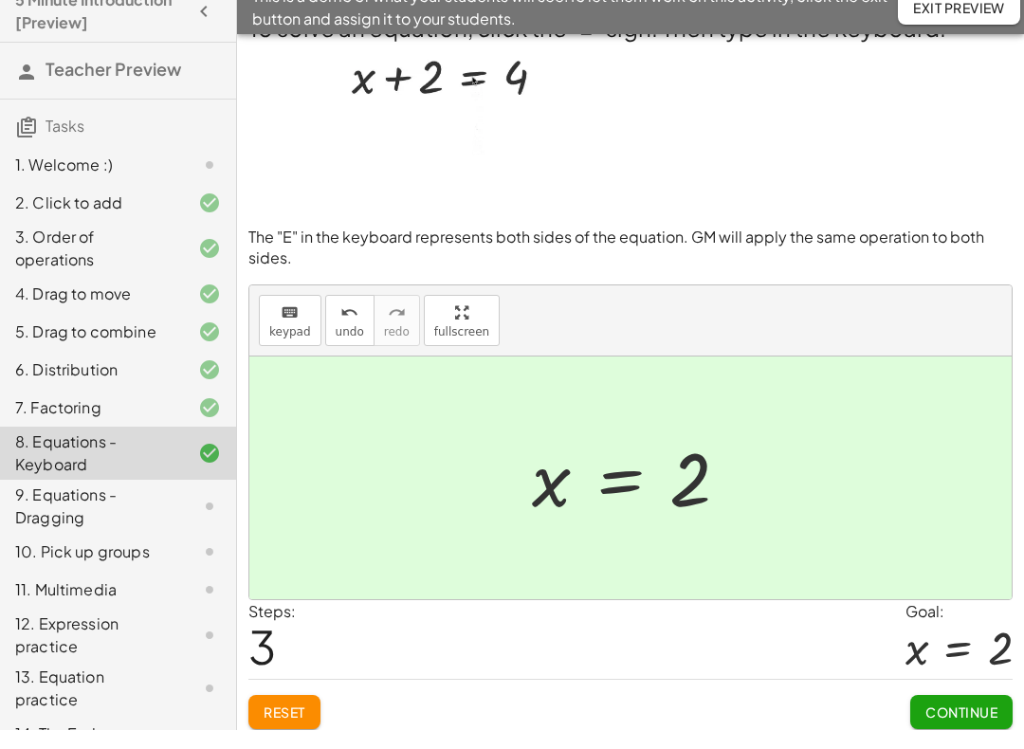
click at [962, 723] on span "Continue" at bounding box center [962, 731] width 72 height 17
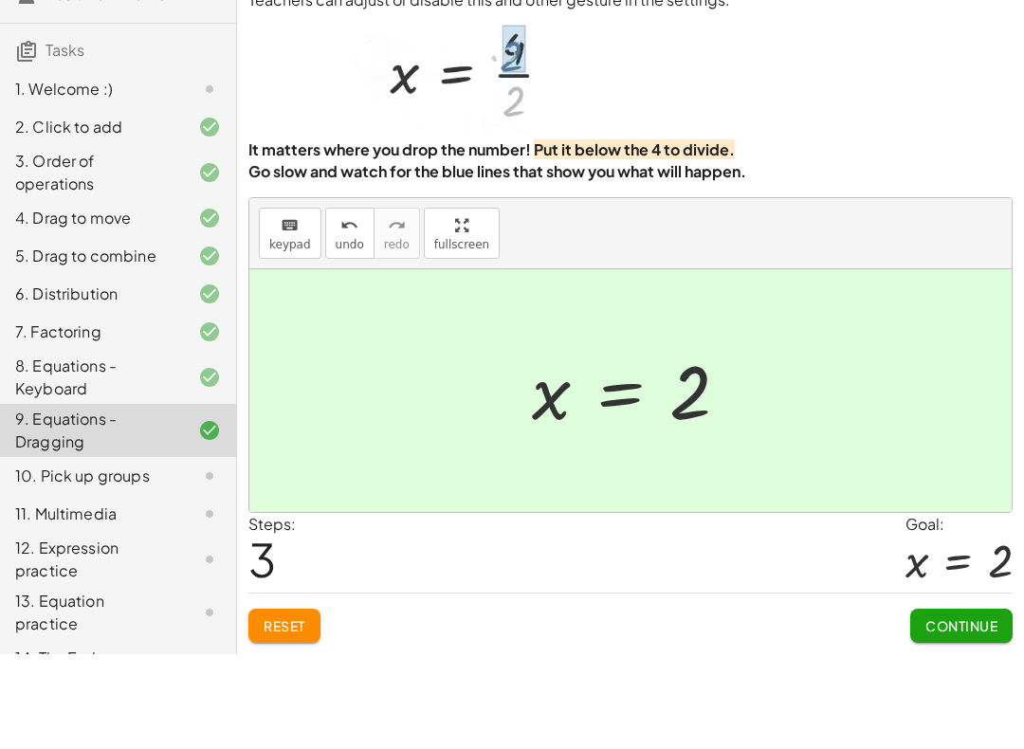
click at [951, 712] on span "Continue" at bounding box center [962, 720] width 72 height 17
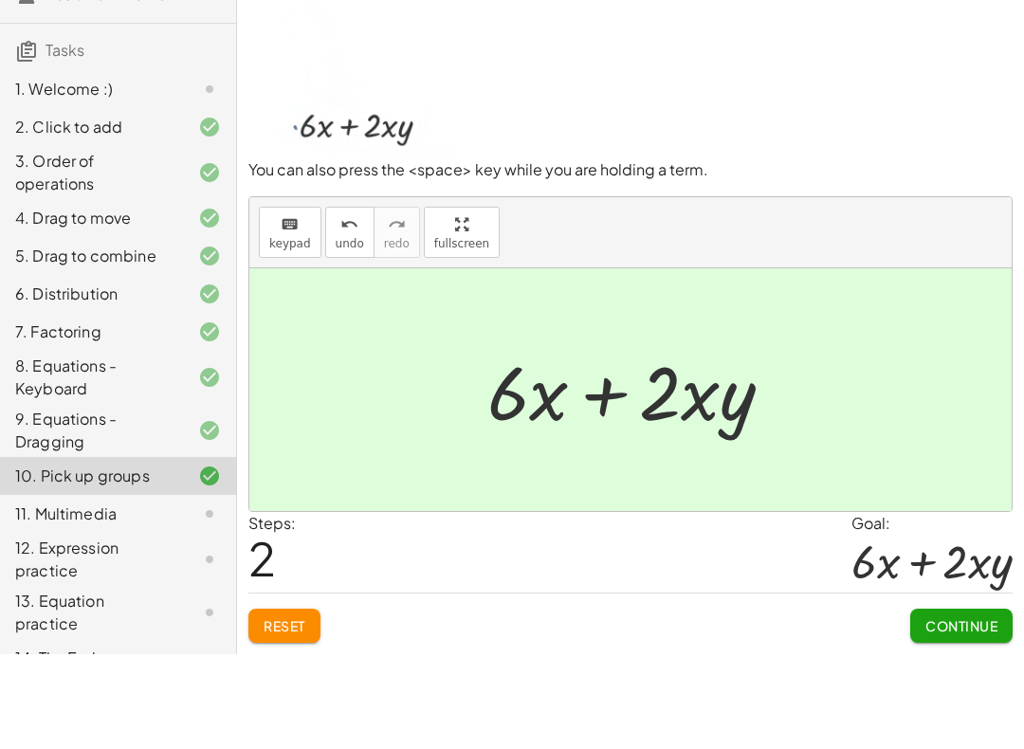
click at [949, 712] on span "Continue" at bounding box center [962, 720] width 72 height 17
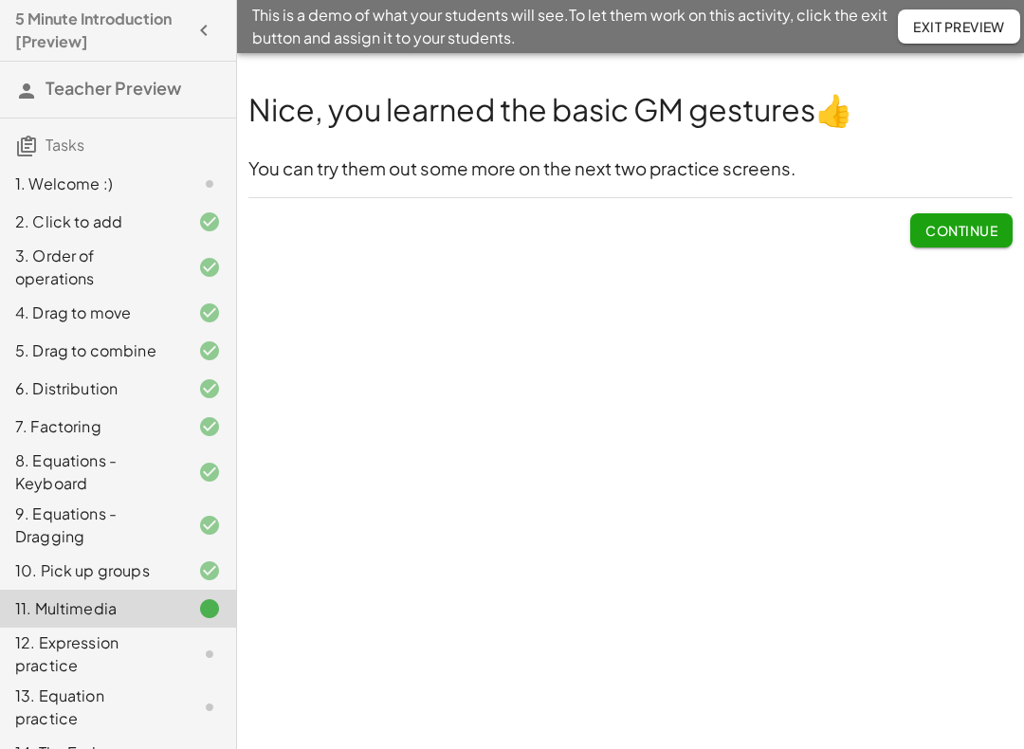
scroll to position [1, 0]
click at [970, 228] on span "Continue" at bounding box center [962, 230] width 72 height 17
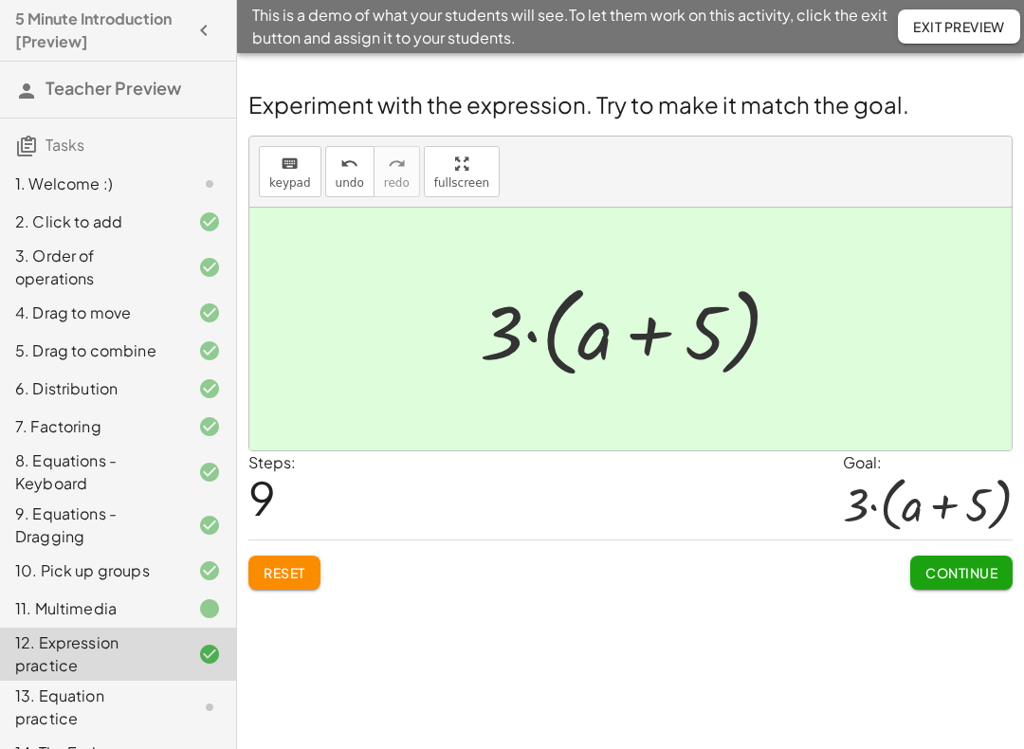
click at [958, 576] on span "Continue" at bounding box center [962, 572] width 72 height 17
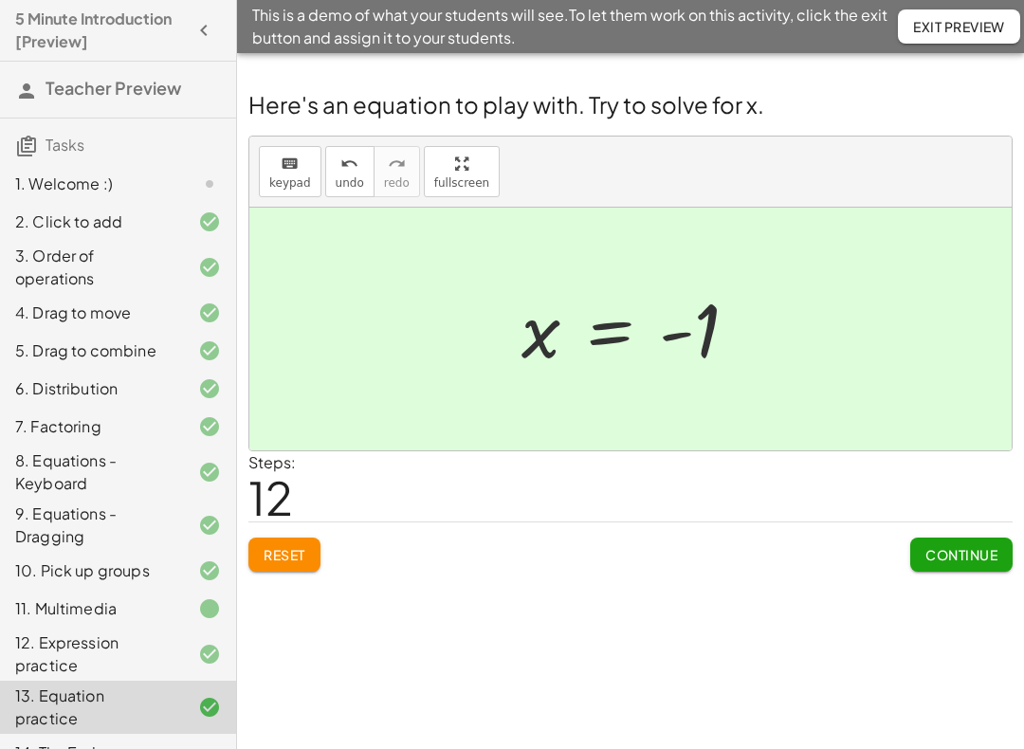
click at [943, 569] on button "Continue" at bounding box center [961, 555] width 102 height 34
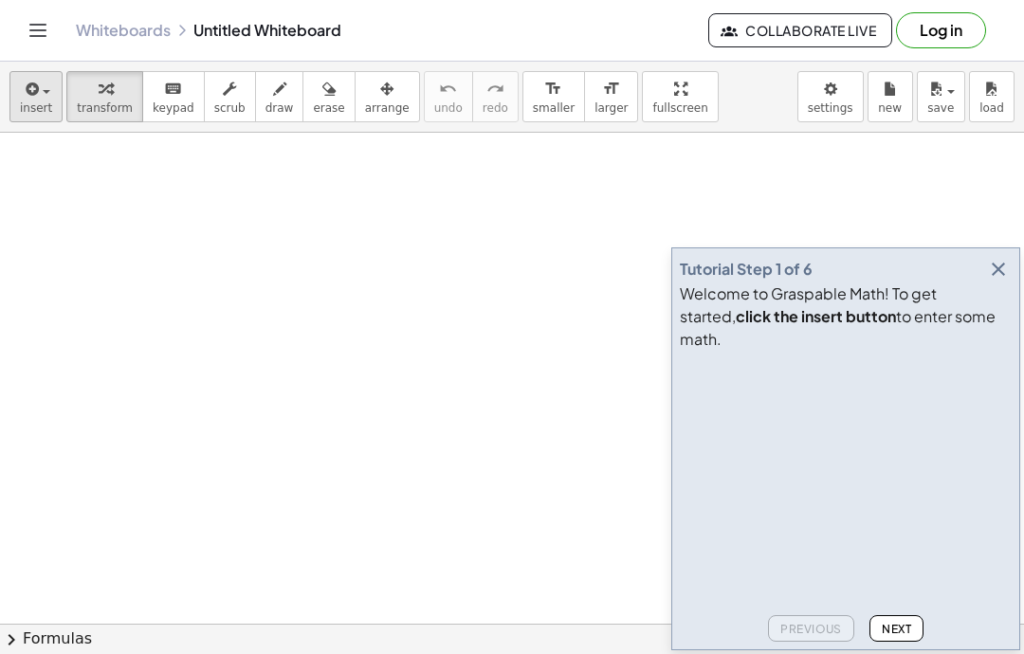
click at [36, 97] on icon "button" at bounding box center [30, 89] width 17 height 23
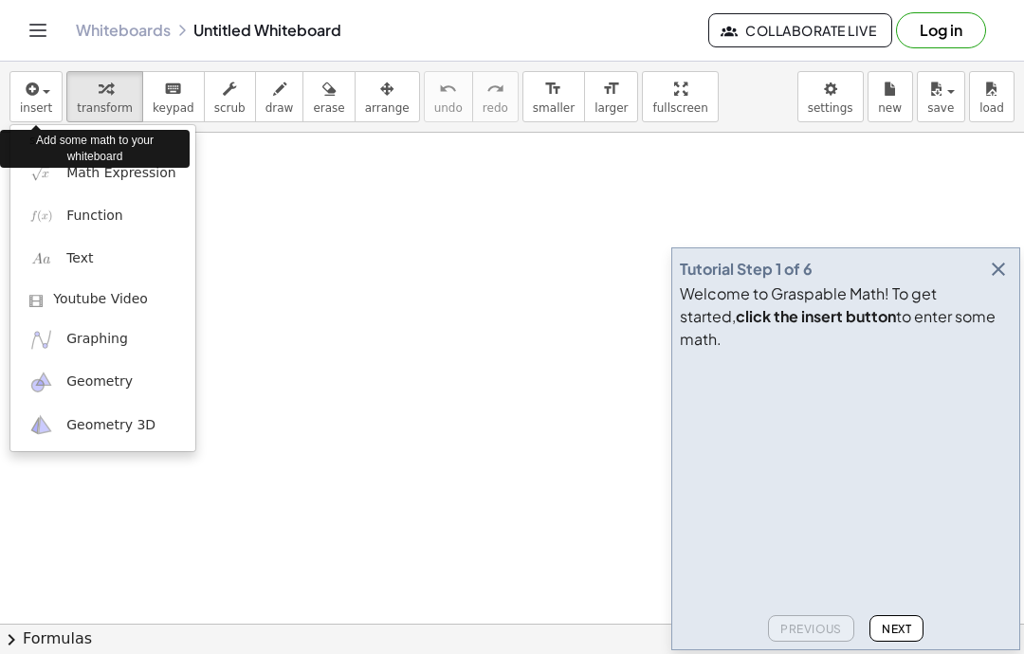
click at [106, 168] on div "Add some math to your whiteboard" at bounding box center [95, 148] width 190 height 47
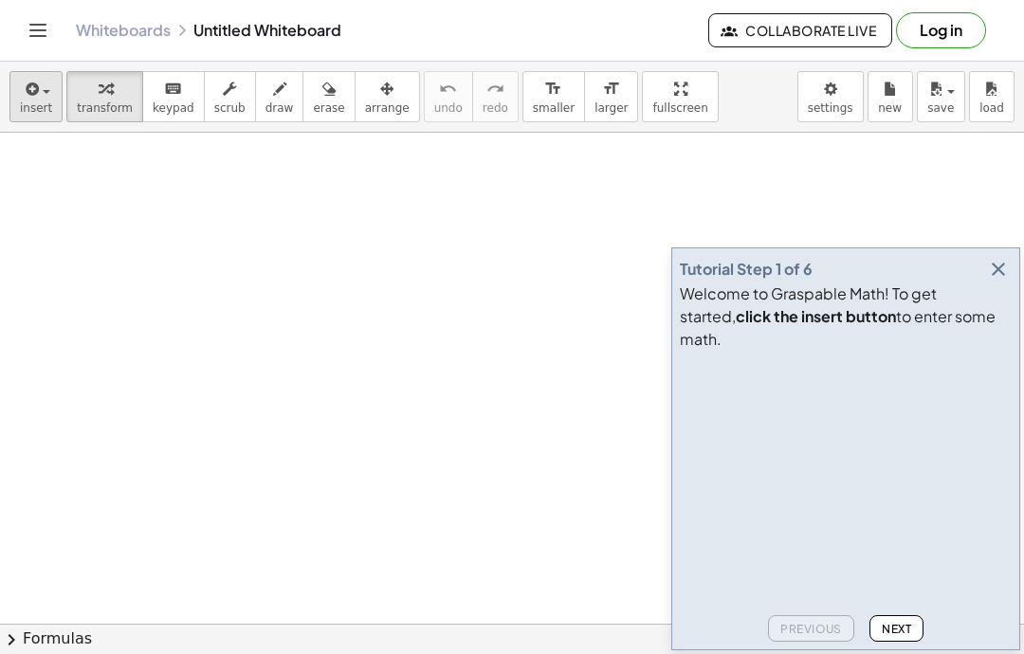
click at [38, 89] on icon "button" at bounding box center [30, 89] width 17 height 23
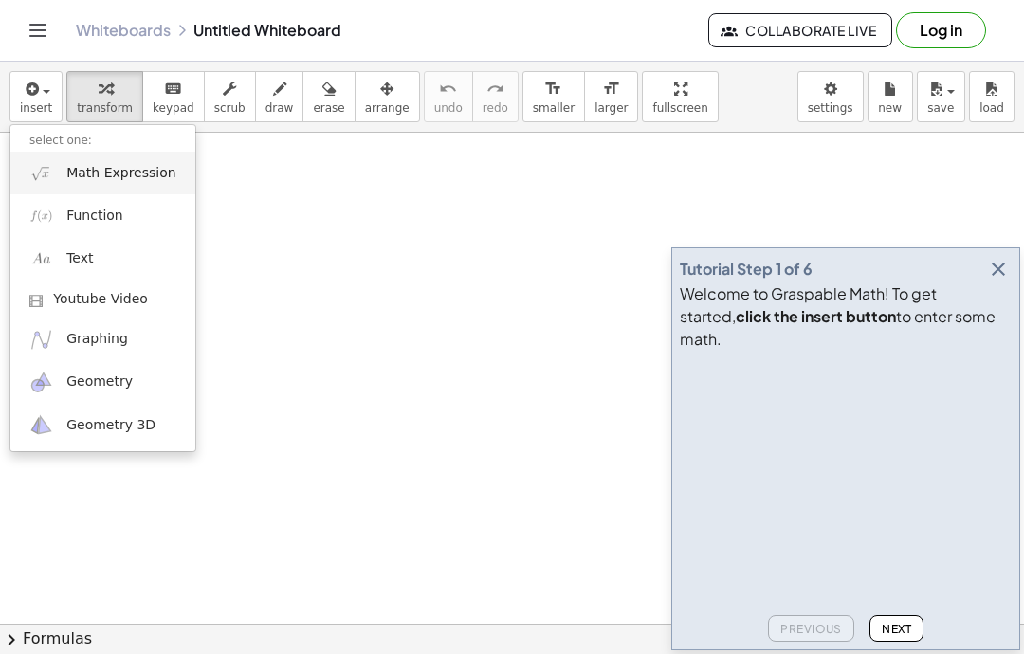
click at [95, 176] on span "Math Expression" at bounding box center [120, 173] width 109 height 19
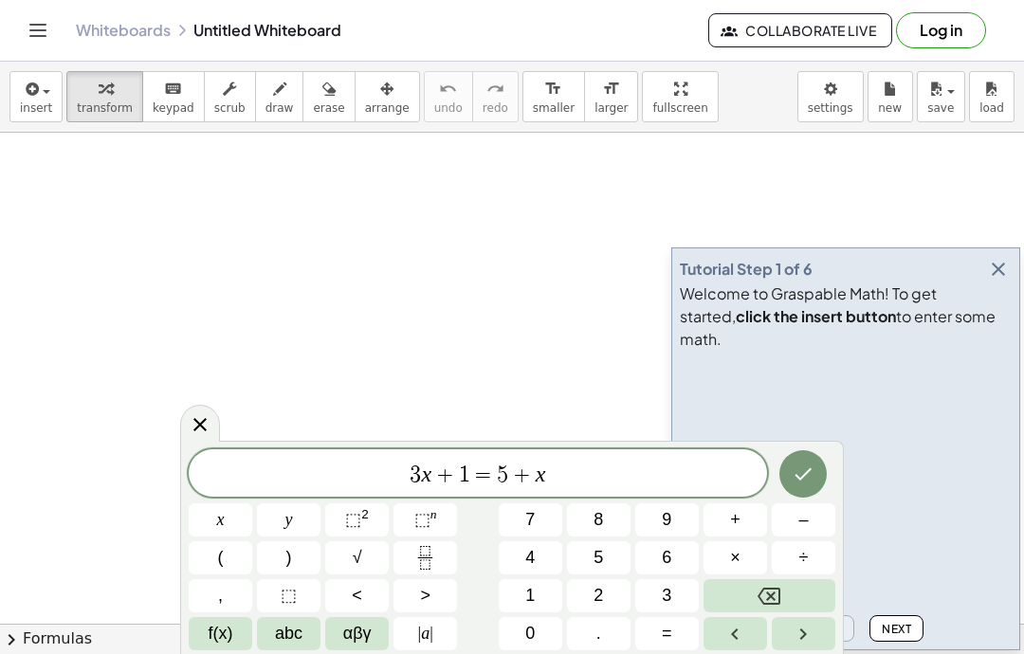
click at [802, 477] on icon "Done" at bounding box center [804, 474] width 17 height 12
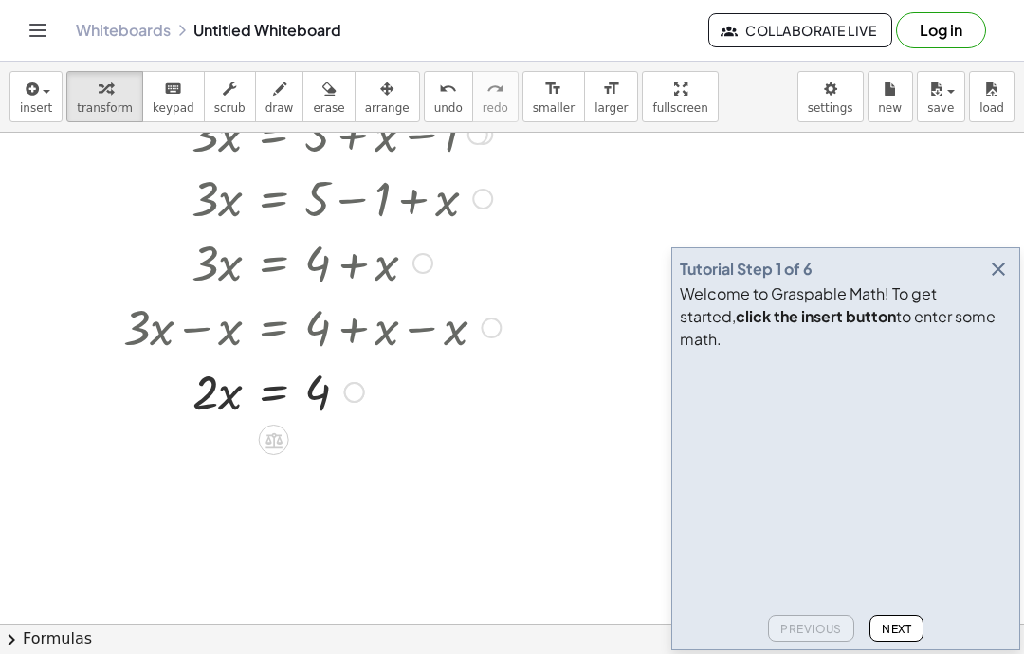
scroll to position [238, 0]
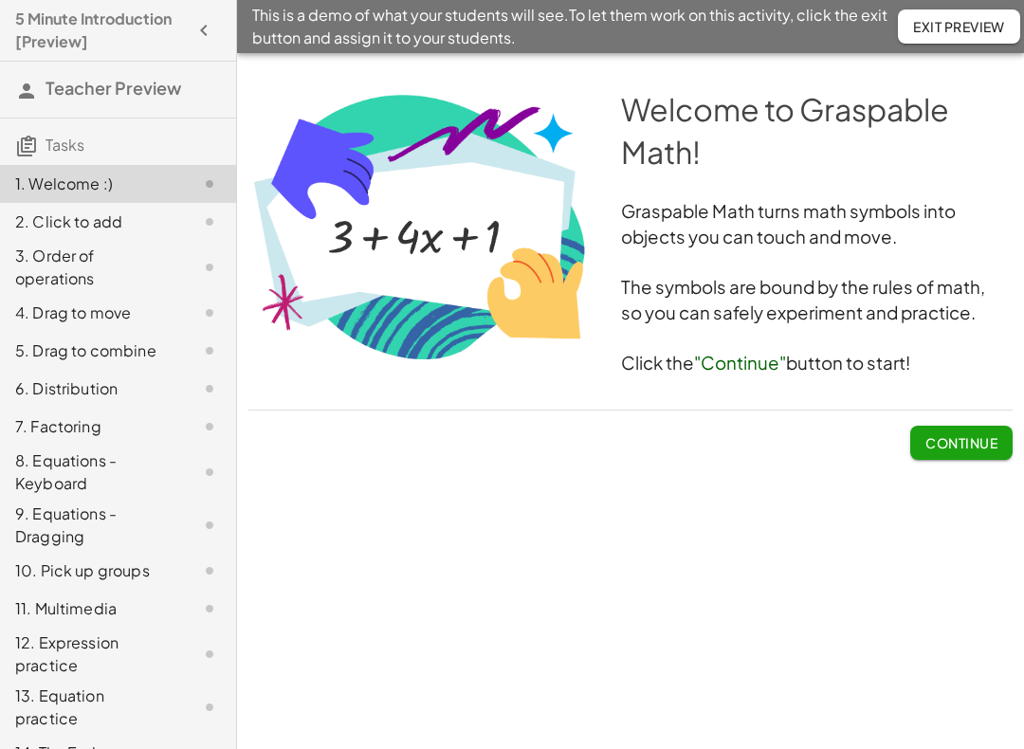
click at [965, 443] on span "Continue" at bounding box center [962, 442] width 72 height 17
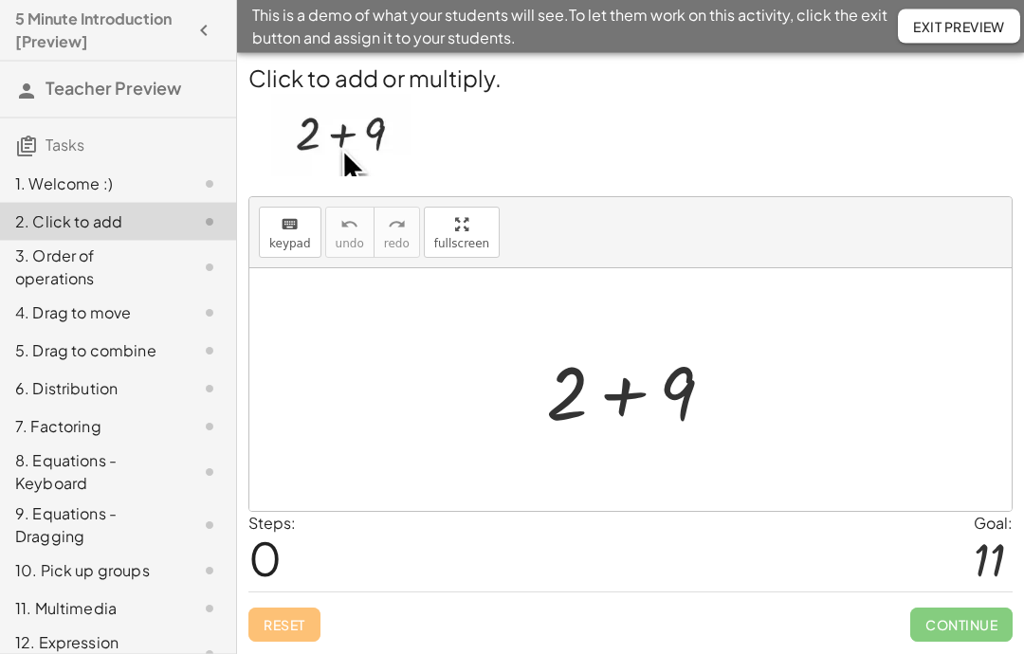
scroll to position [76, 0]
